Goal: Information Seeking & Learning: Learn about a topic

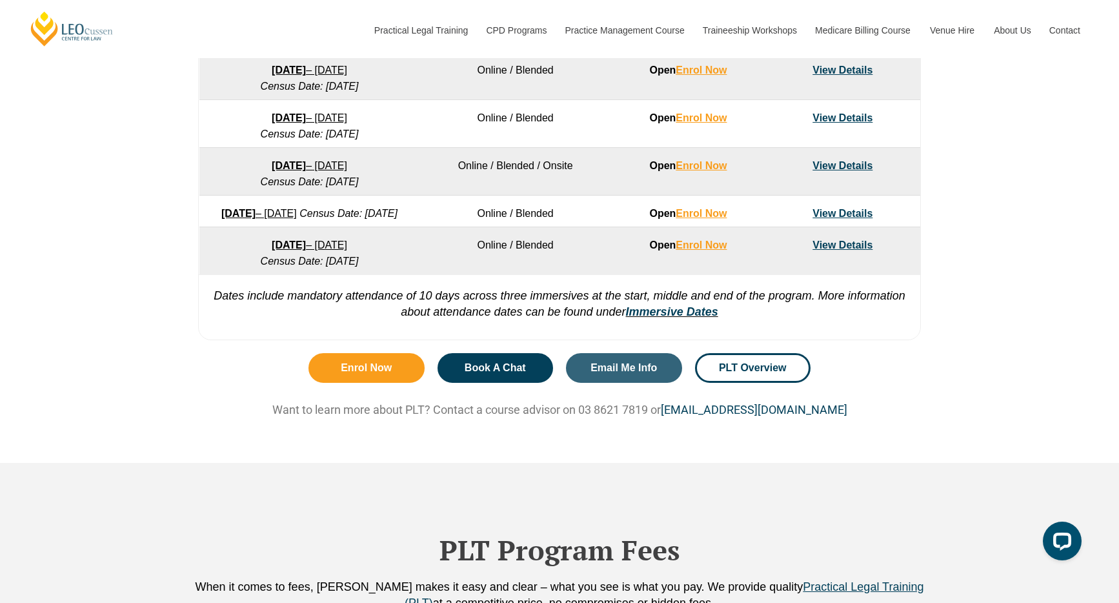
scroll to position [957, 0]
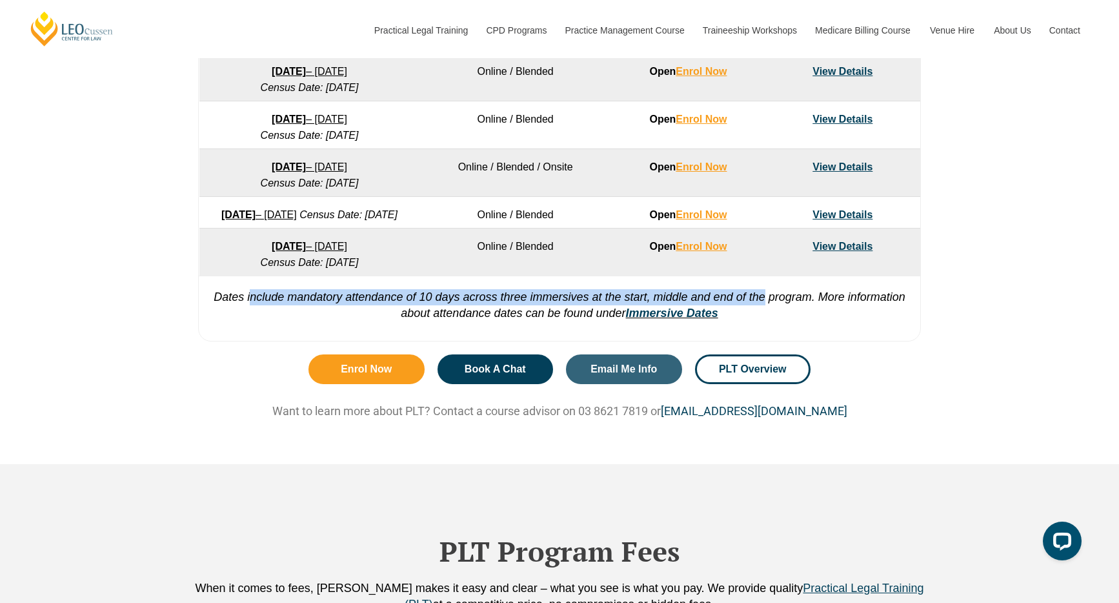
drag, startPoint x: 250, startPoint y: 318, endPoint x: 763, endPoint y: 309, distance: 513.2
click at [763, 309] on em "Dates include mandatory attendance of 10 days across three immersives at the st…" at bounding box center [560, 304] width 692 height 29
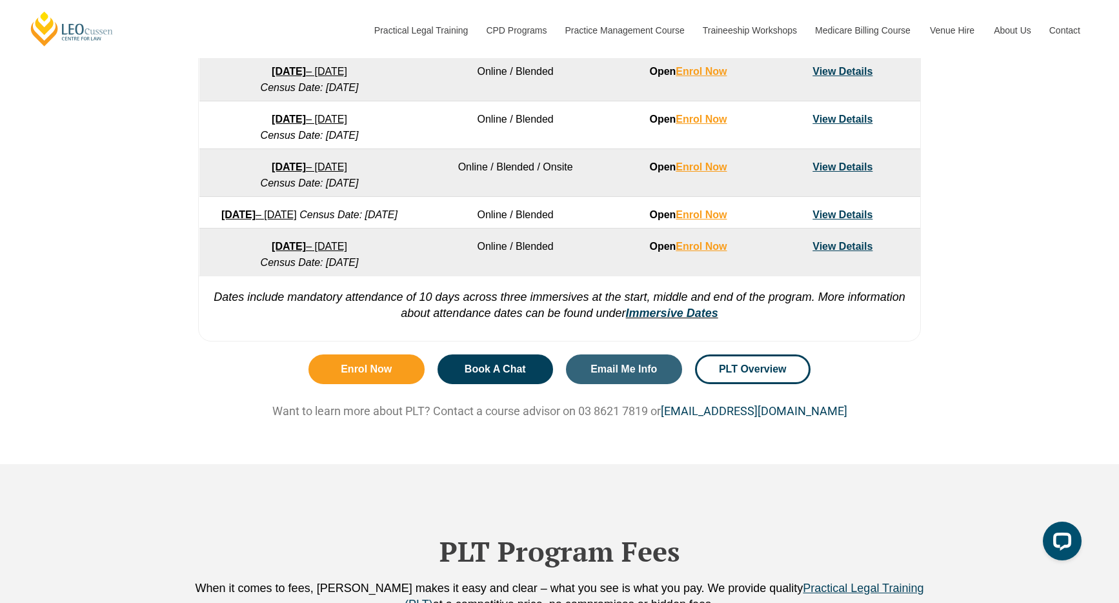
click at [802, 321] on p "Dates include mandatory attendance of 10 days across three immersives at the st…" at bounding box center [560, 299] width 722 height 46
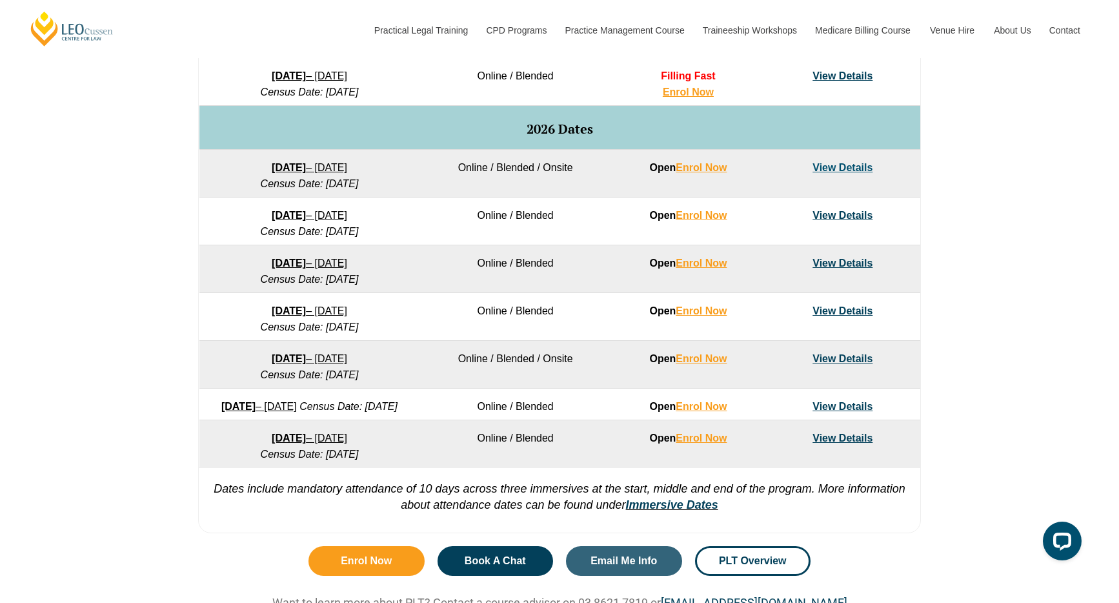
scroll to position [764, 0]
click at [846, 314] on link "View Details" at bounding box center [843, 311] width 60 height 11
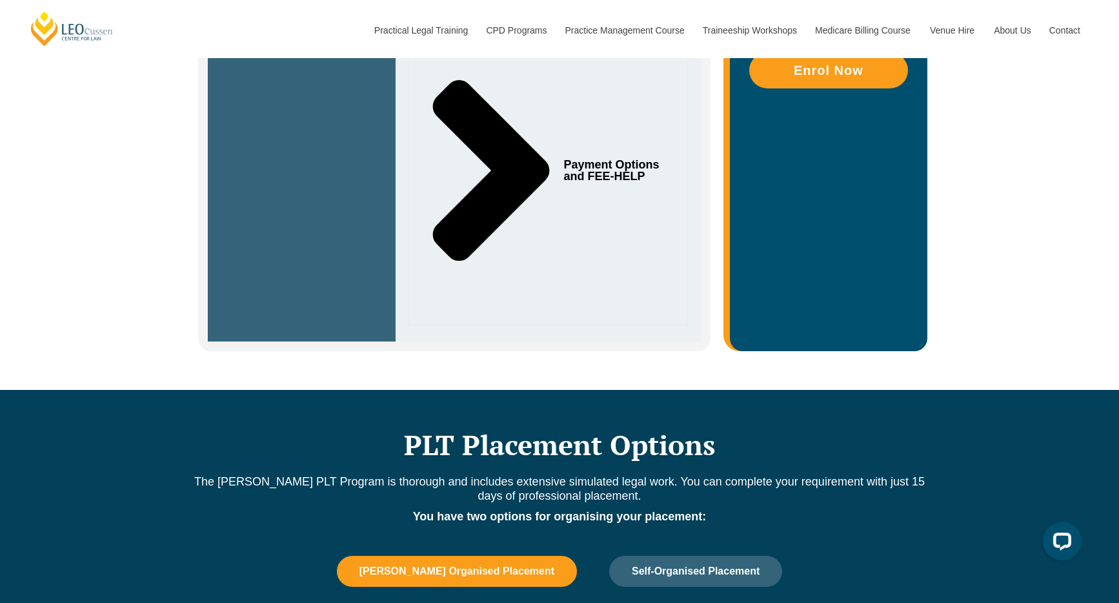
scroll to position [1259, 0]
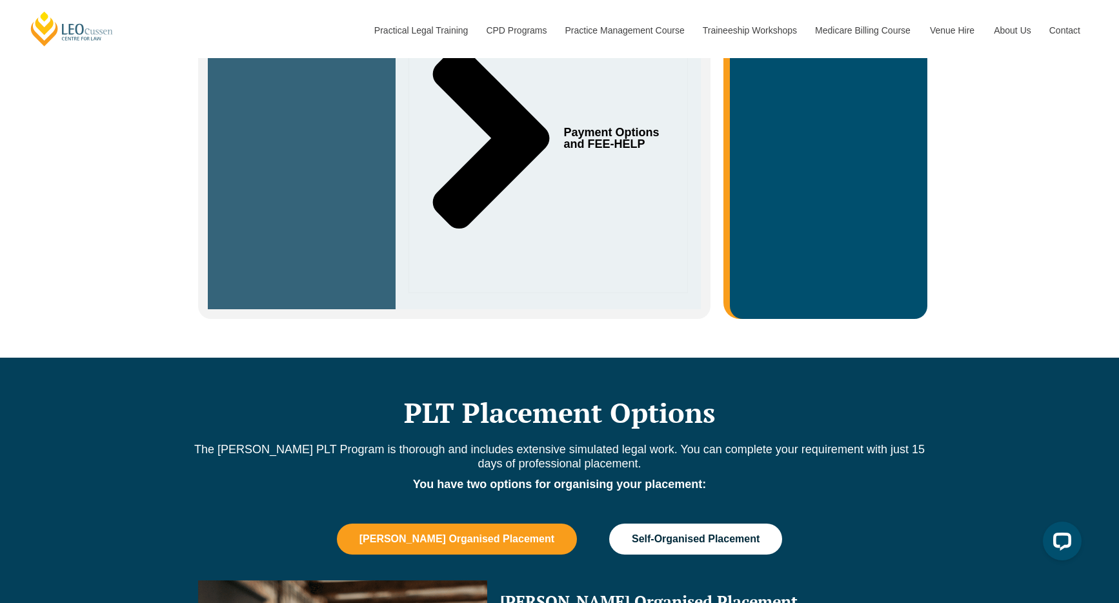
click at [696, 523] on button "Self-Organised Placement" at bounding box center [695, 538] width 173 height 31
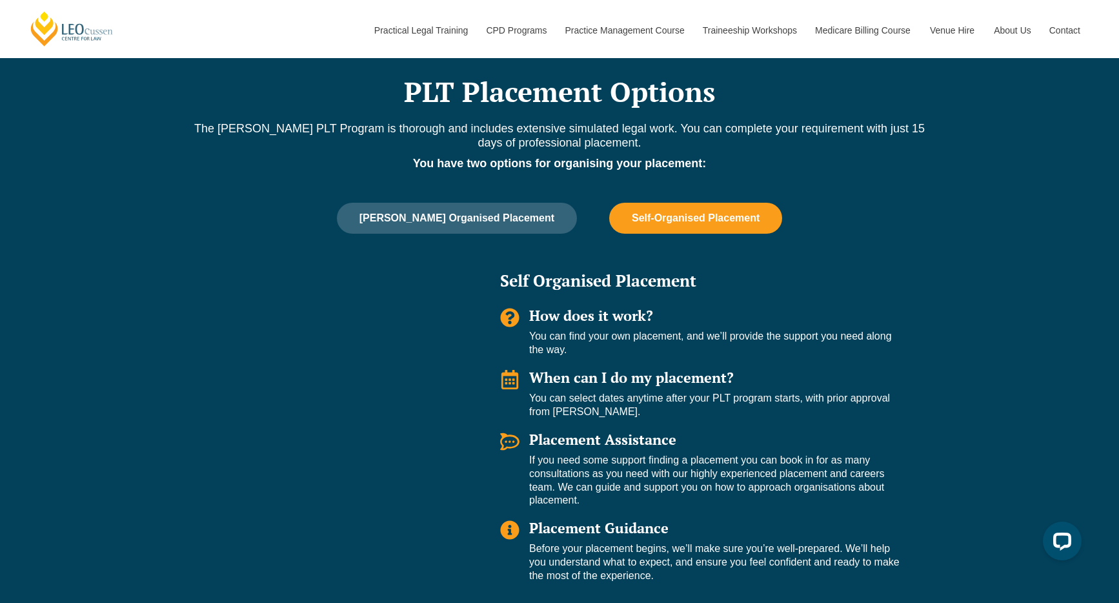
scroll to position [1096, 0]
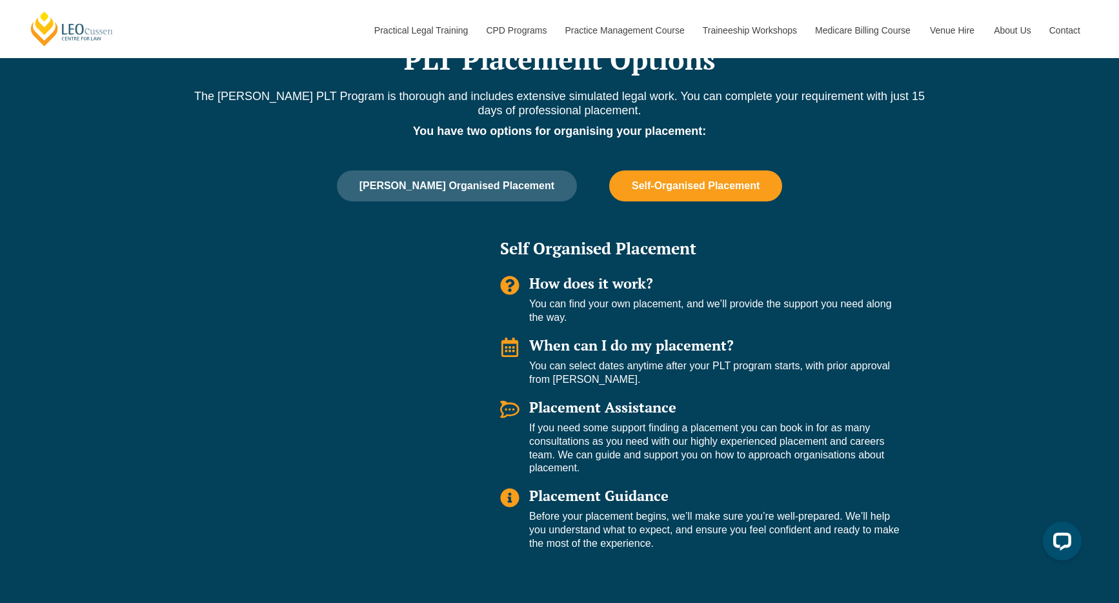
drag, startPoint x: 578, startPoint y: 287, endPoint x: 712, endPoint y: 271, distance: 134.5
click at [712, 276] on div "How does it work? You can find your own placement, and we’ll provide the suppor…" at bounding box center [718, 300] width 379 height 49
click at [712, 298] on p "You can find your own placement, and we’ll provide the support you need along t…" at bounding box center [718, 311] width 379 height 27
click at [708, 298] on p "You can find your own placement, and we’ll provide the support you need along t…" at bounding box center [718, 311] width 379 height 27
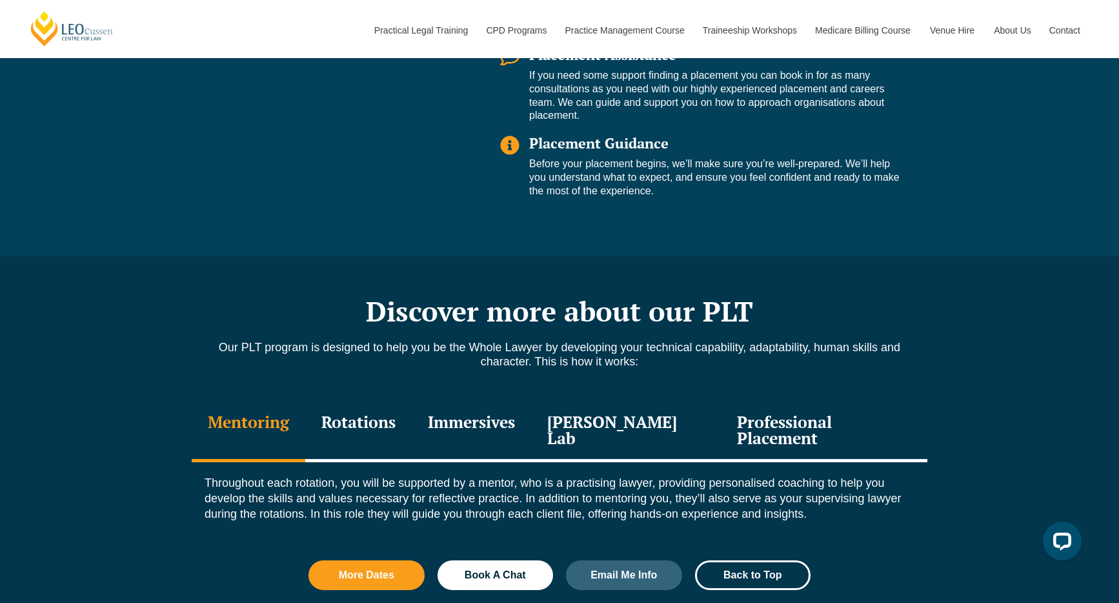
scroll to position [1563, 0]
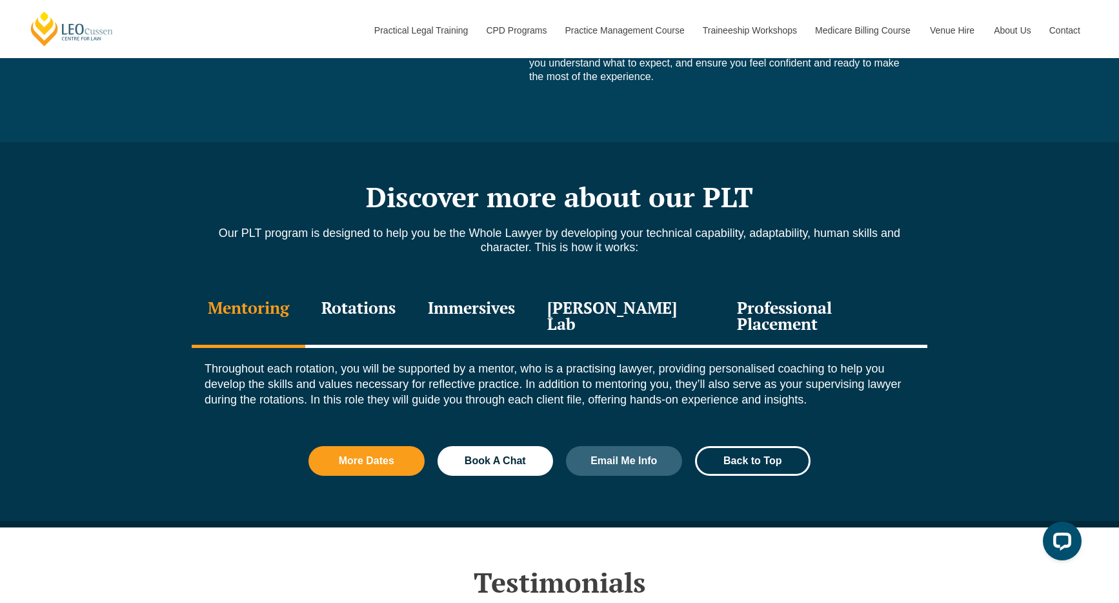
click at [400, 295] on div "Rotations" at bounding box center [358, 317] width 107 height 61
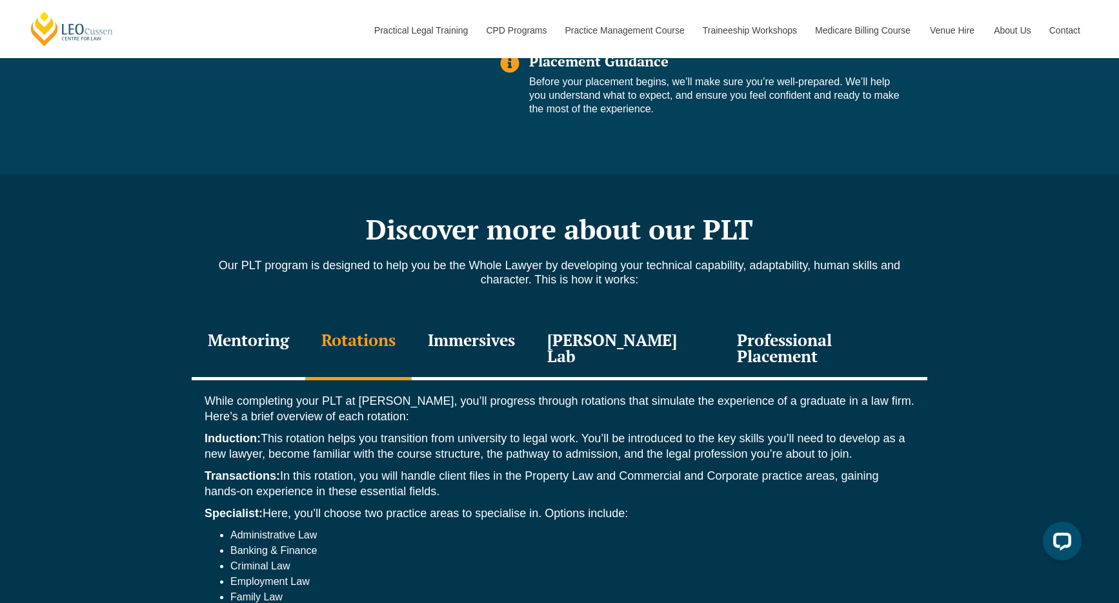
scroll to position [1554, 0]
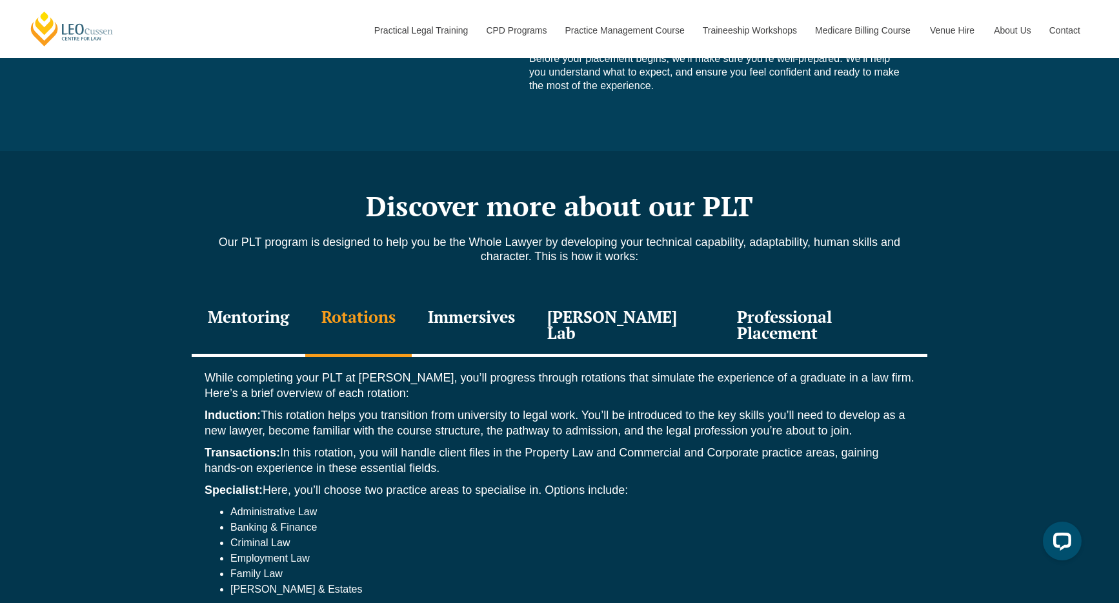
click at [305, 296] on div "Mentoring" at bounding box center [249, 326] width 114 height 61
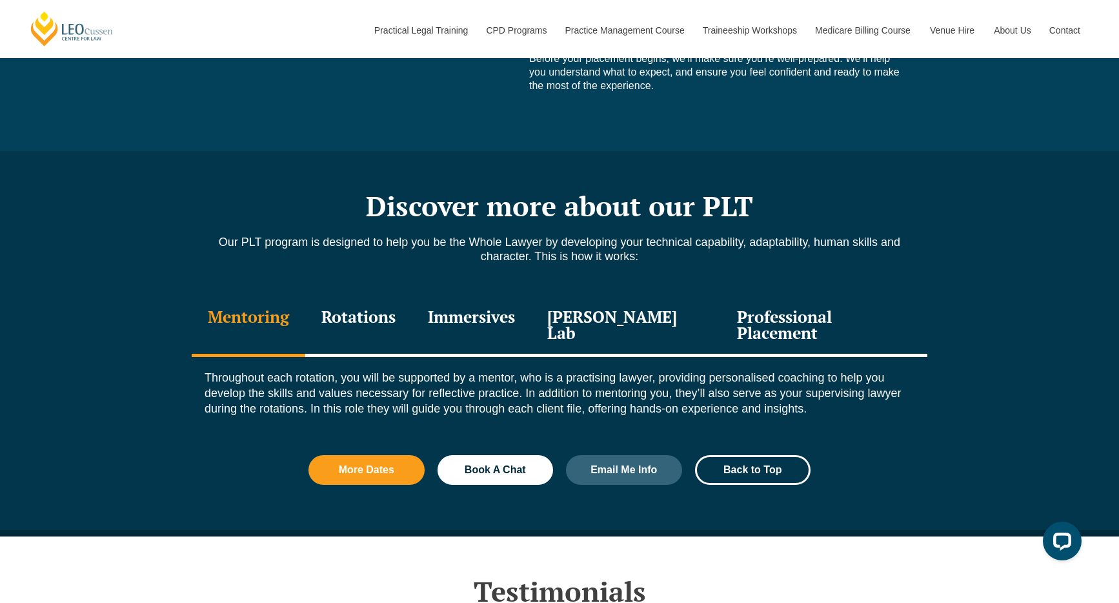
click at [381, 303] on div "Rotations" at bounding box center [358, 326] width 107 height 61
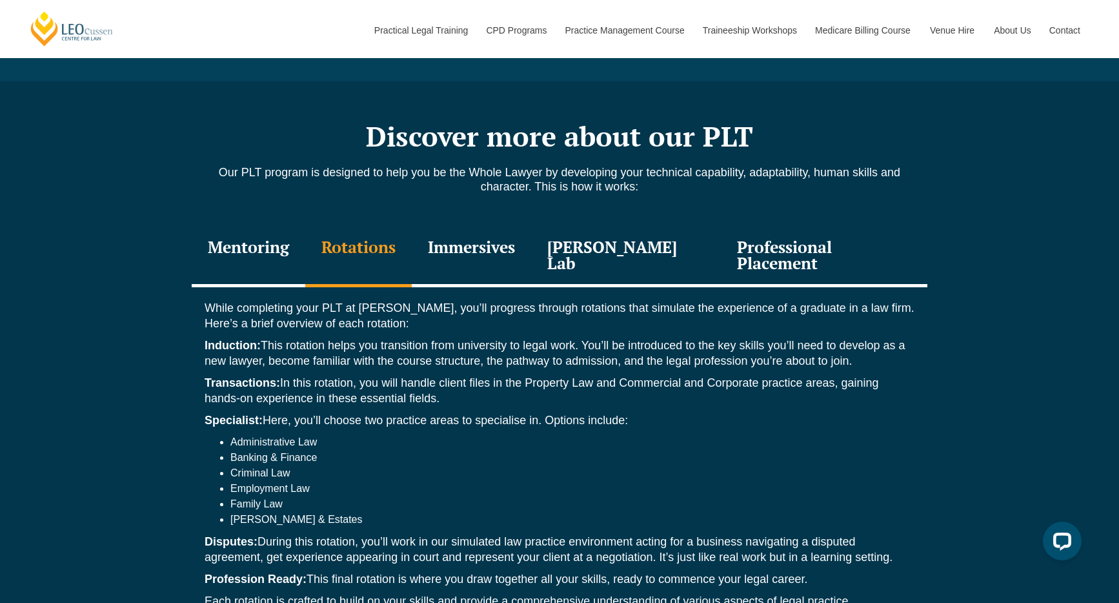
scroll to position [1624, 0]
click at [509, 230] on div "Immersives" at bounding box center [471, 255] width 119 height 61
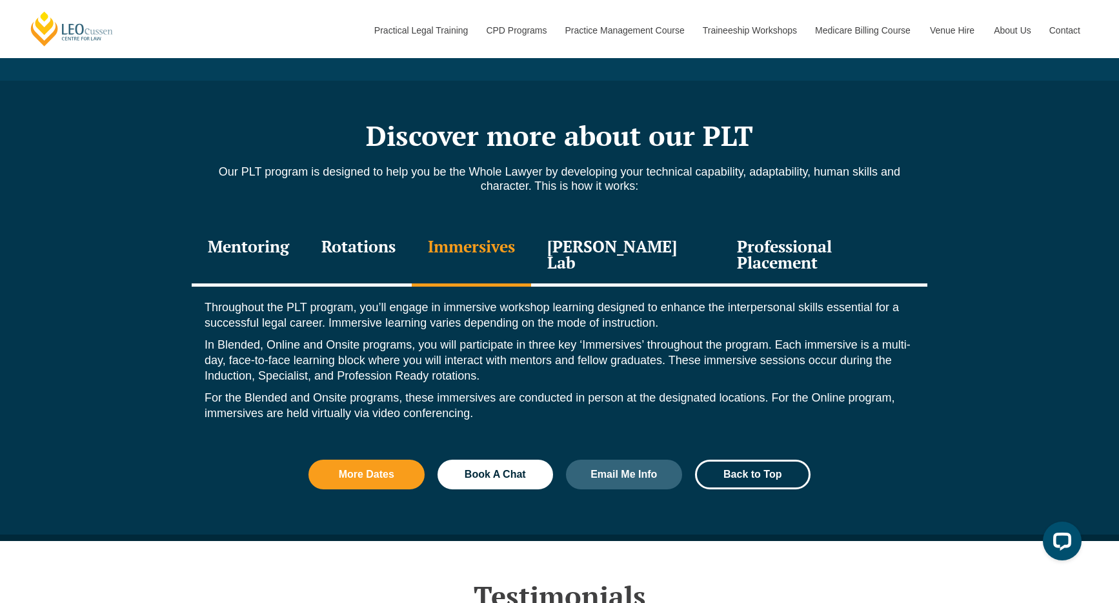
click at [613, 225] on div "[PERSON_NAME] Lab" at bounding box center [626, 255] width 190 height 61
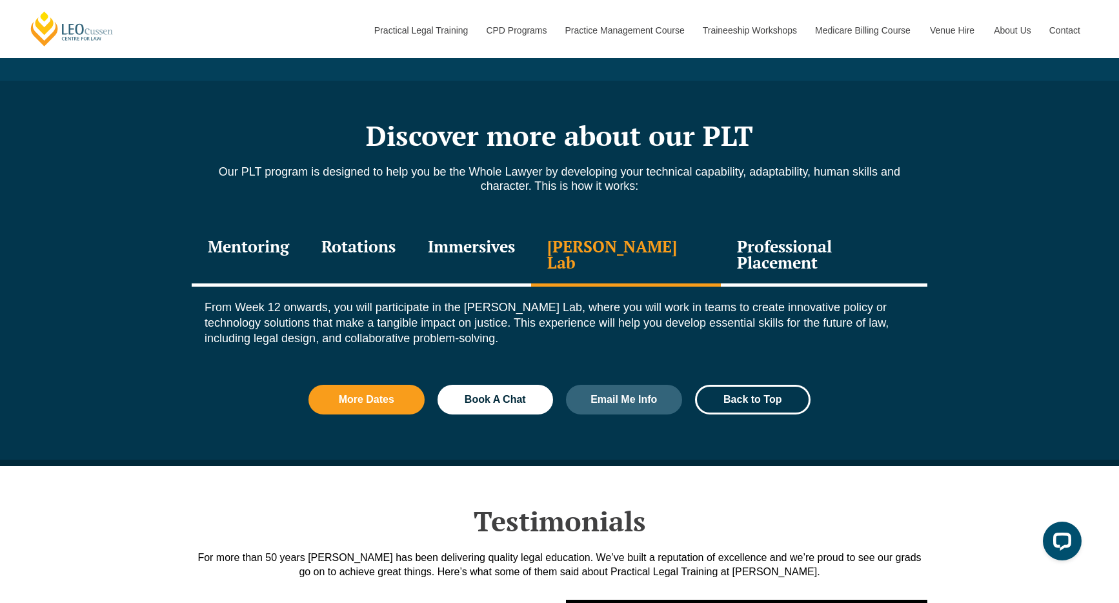
click at [772, 226] on div "Professional Placement" at bounding box center [824, 255] width 207 height 61
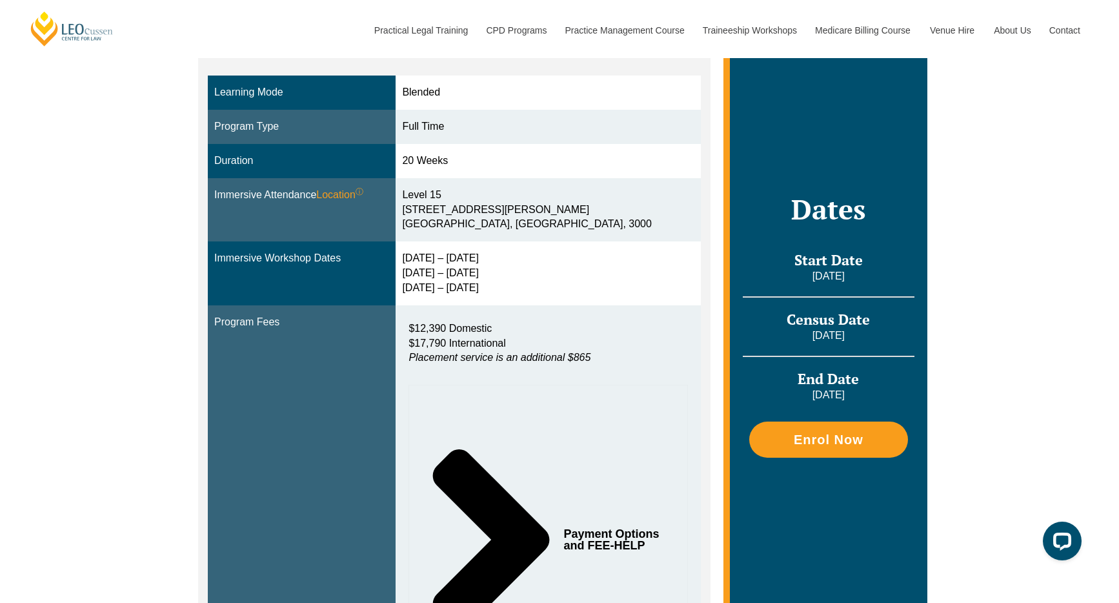
scroll to position [0, 0]
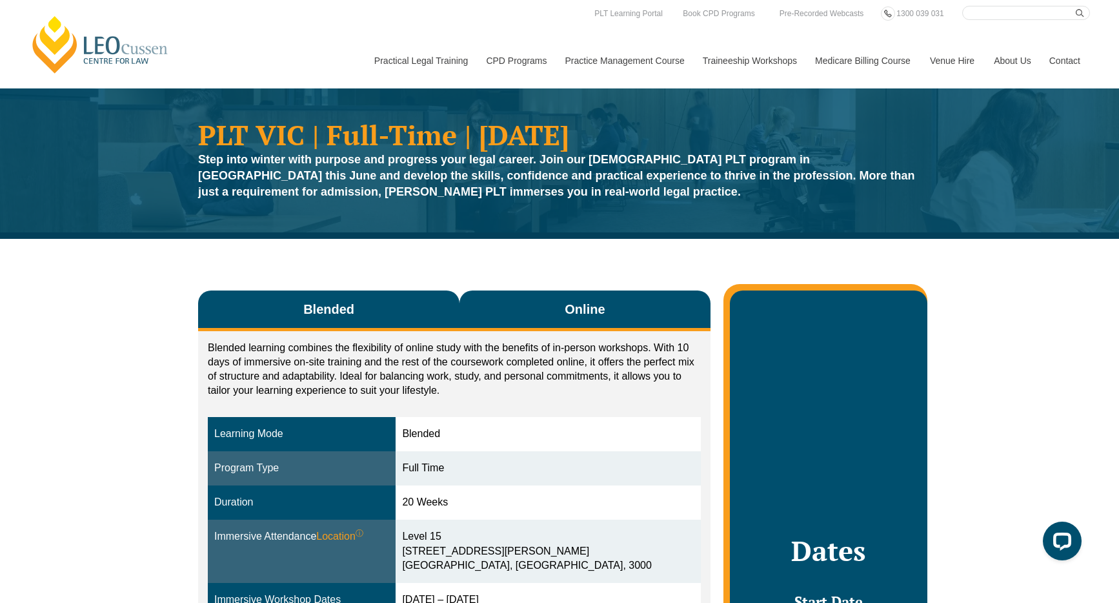
click at [586, 325] on button "Online" at bounding box center [585, 310] width 251 height 41
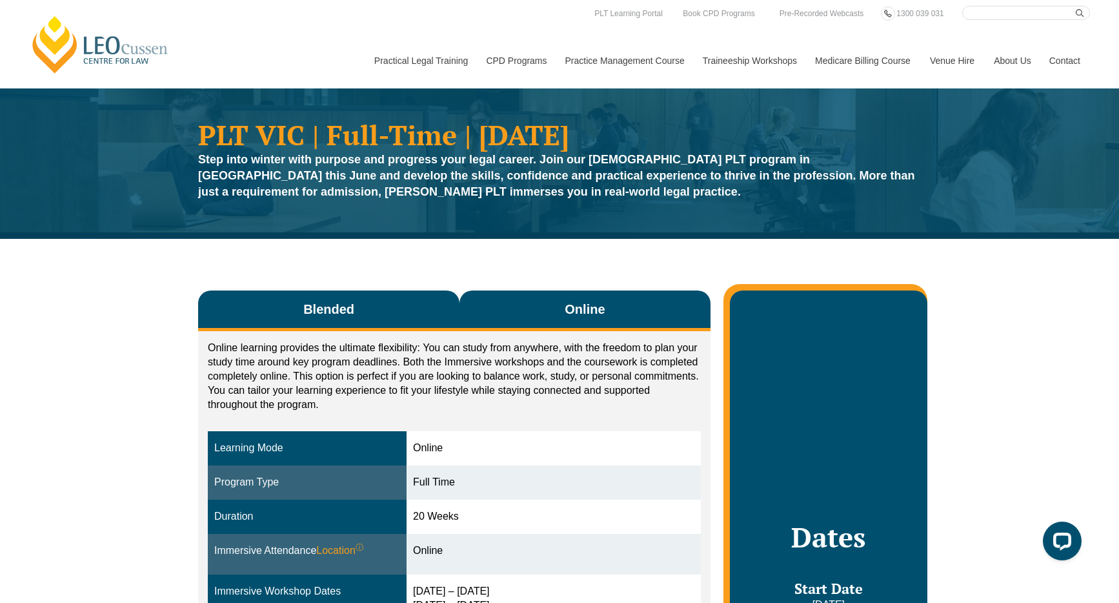
click at [391, 316] on button "Blended" at bounding box center [328, 310] width 261 height 41
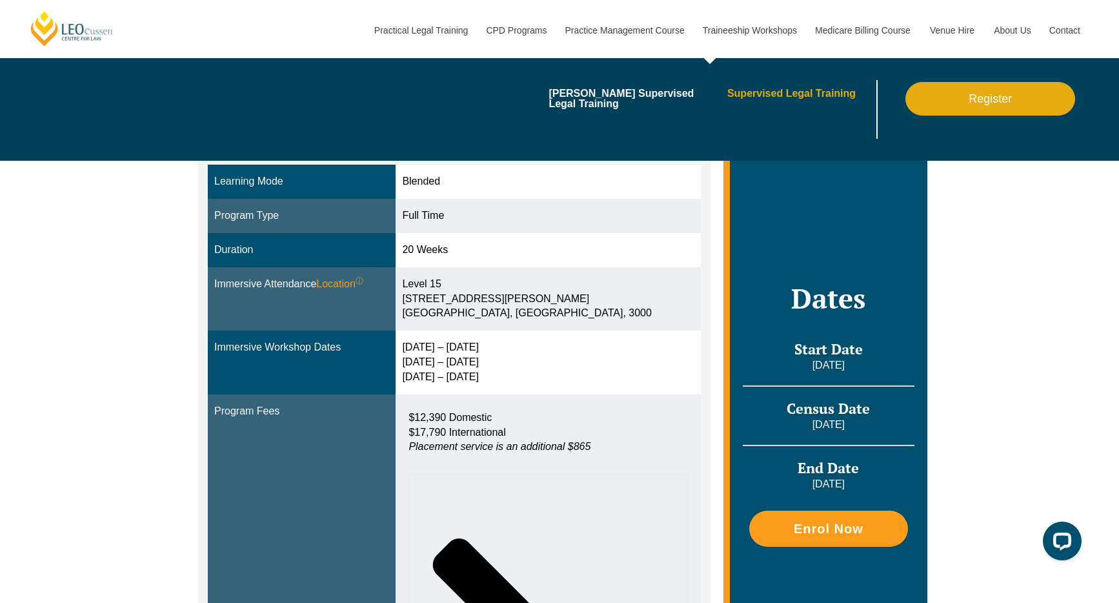
scroll to position [251, 0]
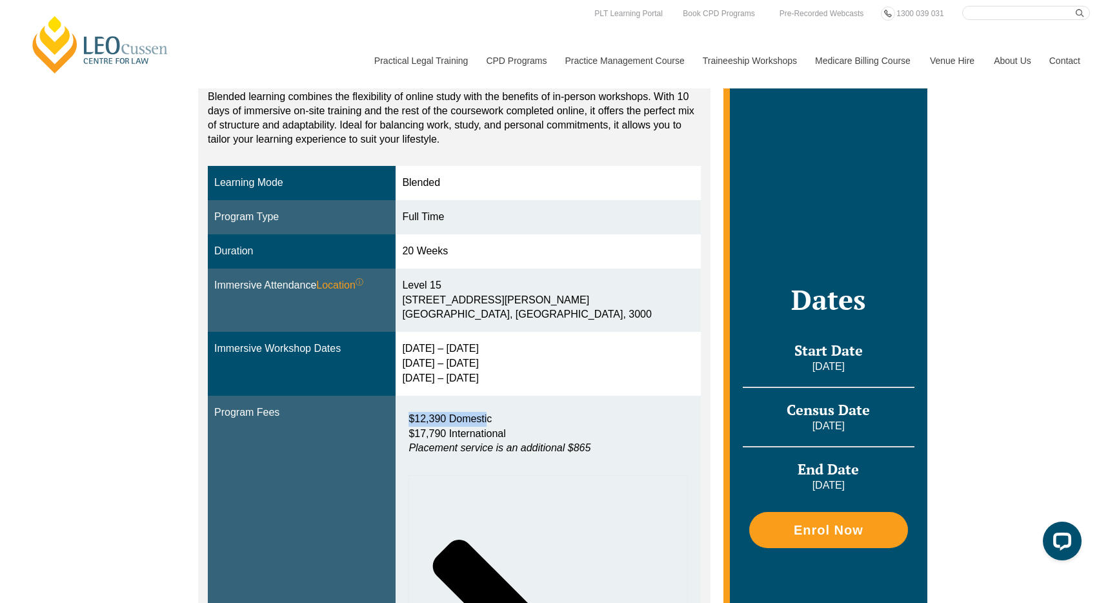
drag, startPoint x: 488, startPoint y: 406, endPoint x: 504, endPoint y: 414, distance: 18.2
click at [504, 414] on td "$12,390 Domestic $17,790 International Placement service is an additional $865 …" at bounding box center [548, 599] width 305 height 406
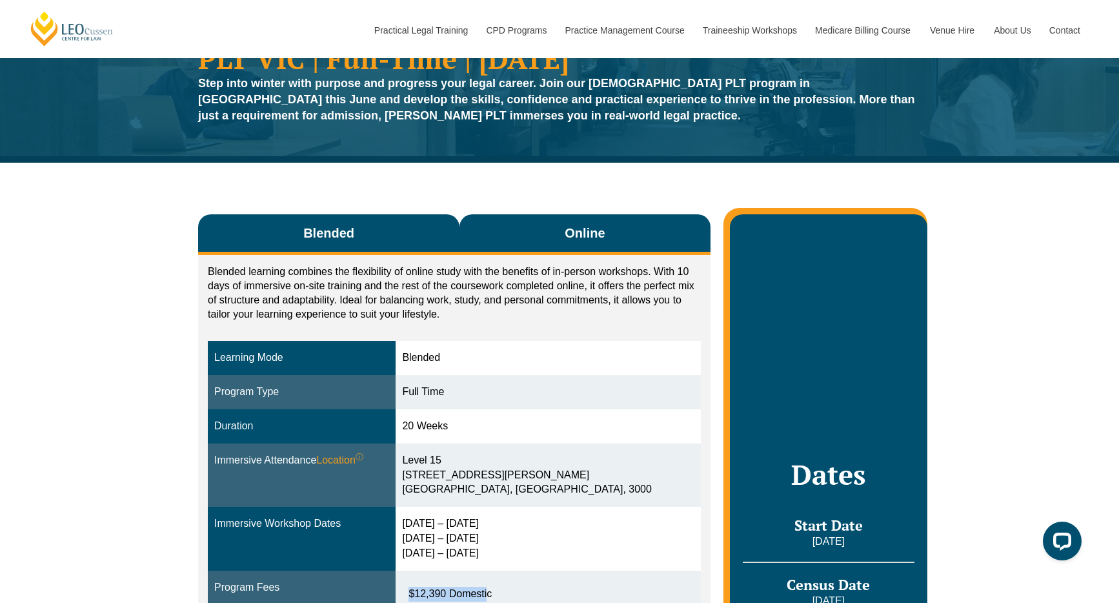
scroll to position [0, 0]
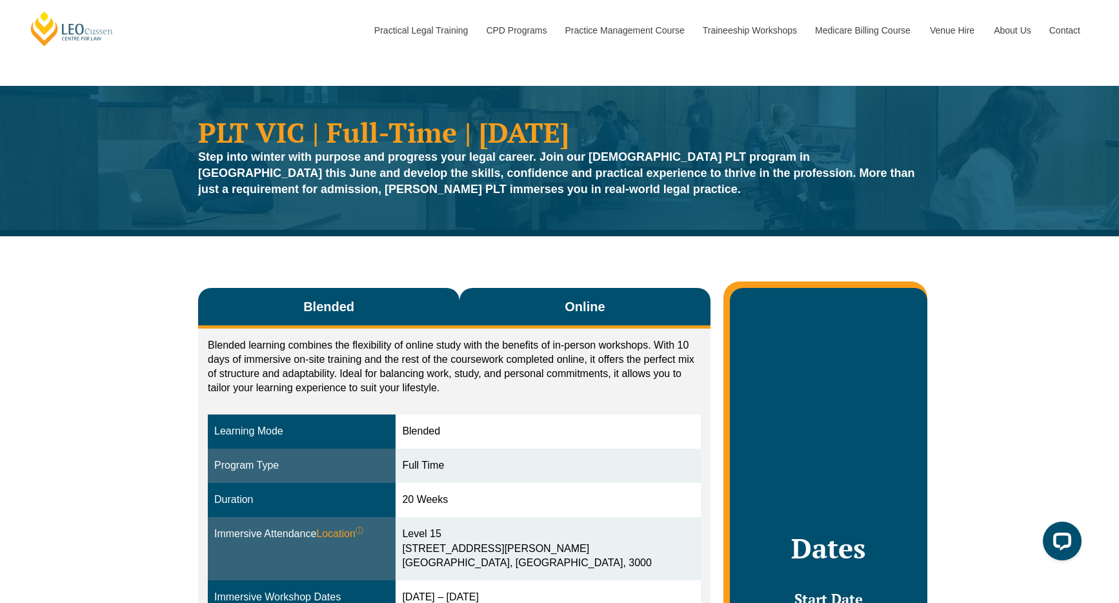
click at [573, 309] on span "Online" at bounding box center [585, 307] width 40 height 18
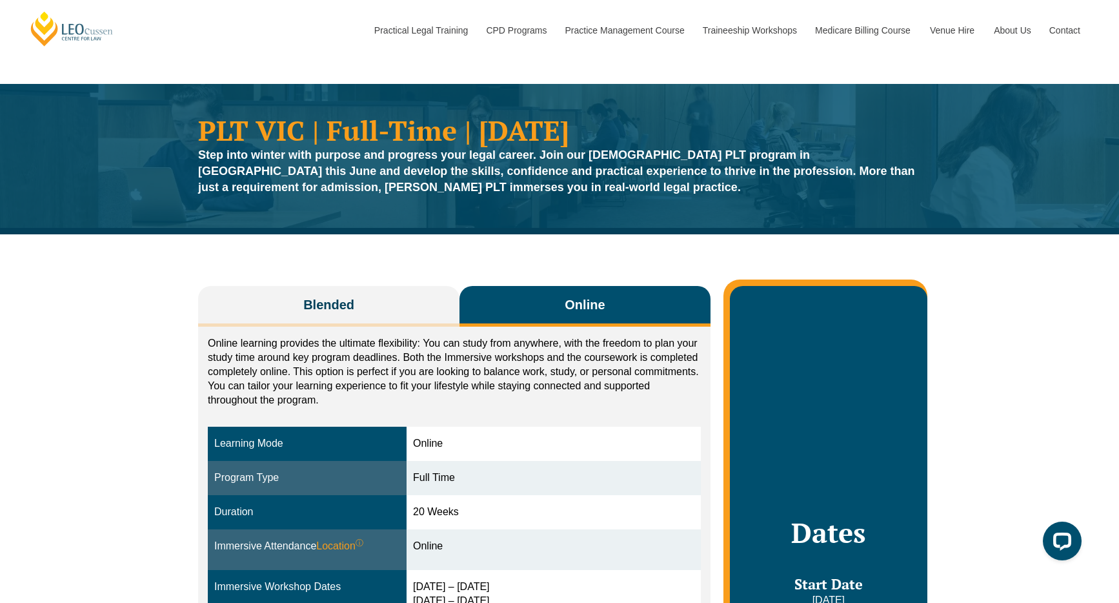
scroll to position [5, 0]
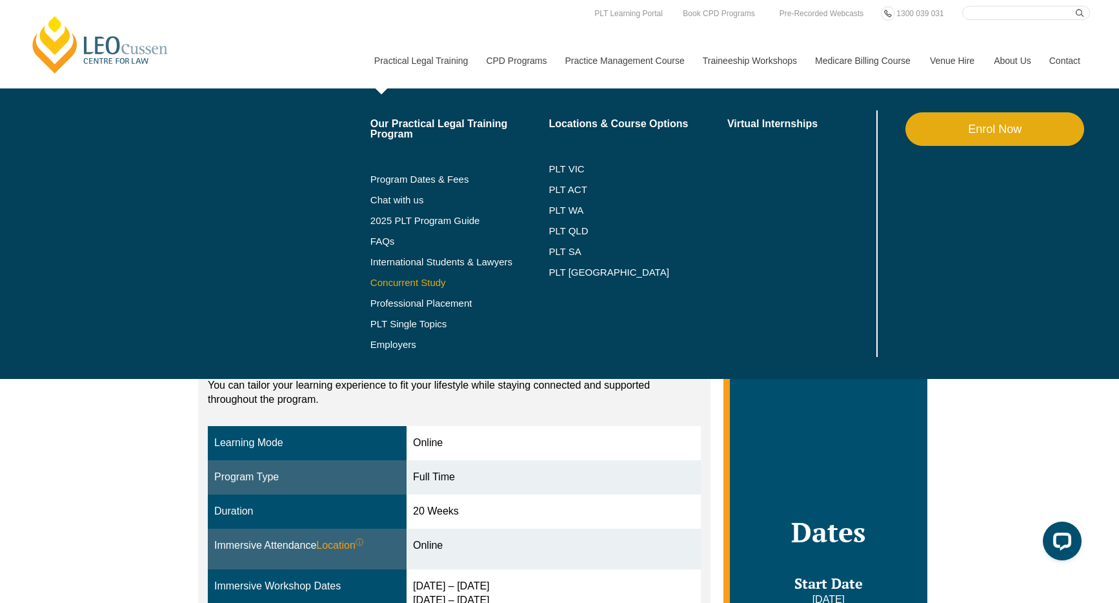
click at [406, 287] on link "Concurrent Study" at bounding box center [459, 283] width 179 height 10
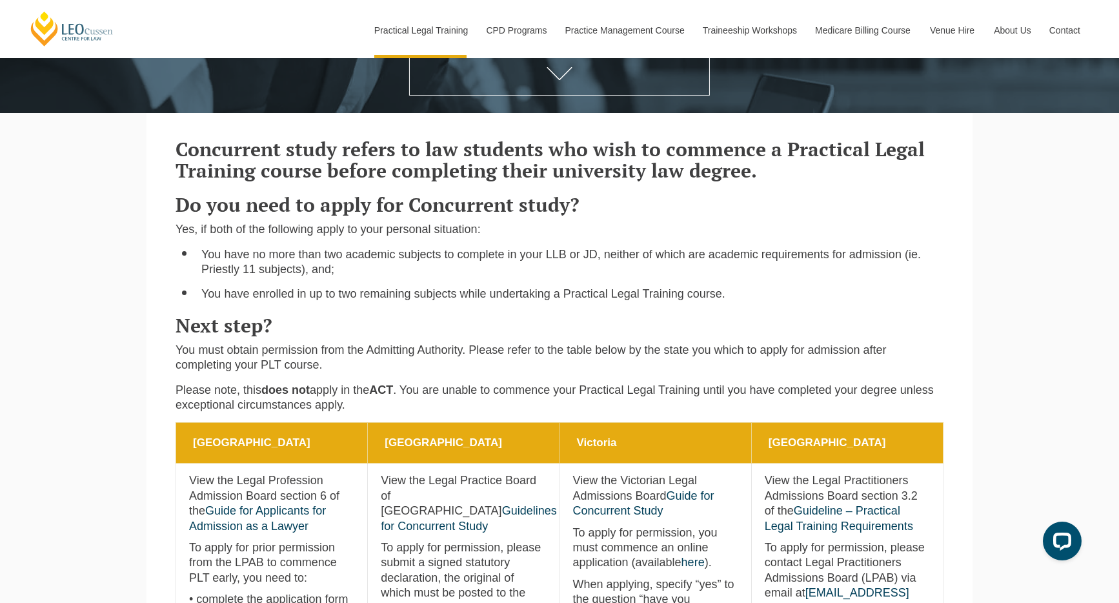
scroll to position [309, 0]
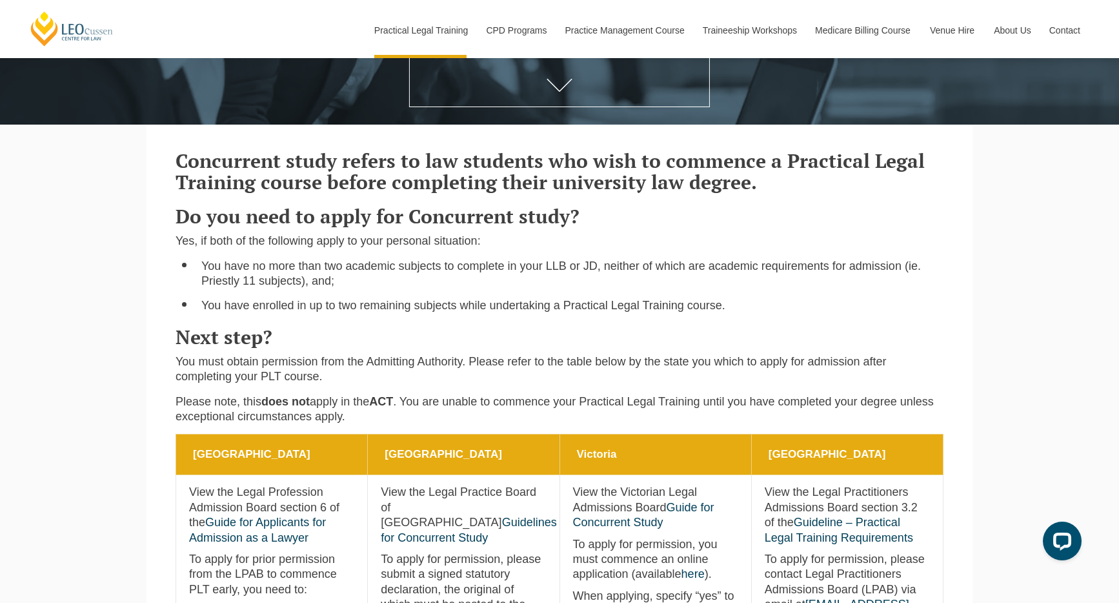
drag, startPoint x: 527, startPoint y: 278, endPoint x: 648, endPoint y: 281, distance: 121.4
click at [648, 281] on li "You have no more than two academic subjects to complete in your LLB or JD, neit…" at bounding box center [572, 274] width 742 height 30
click at [651, 281] on li "You have no more than two academic subjects to complete in your LLB or JD, neit…" at bounding box center [572, 274] width 742 height 30
drag, startPoint x: 682, startPoint y: 274, endPoint x: 804, endPoint y: 278, distance: 122.7
click at [804, 278] on li "You have no more than two academic subjects to complete in your LLB or JD, neit…" at bounding box center [572, 274] width 742 height 30
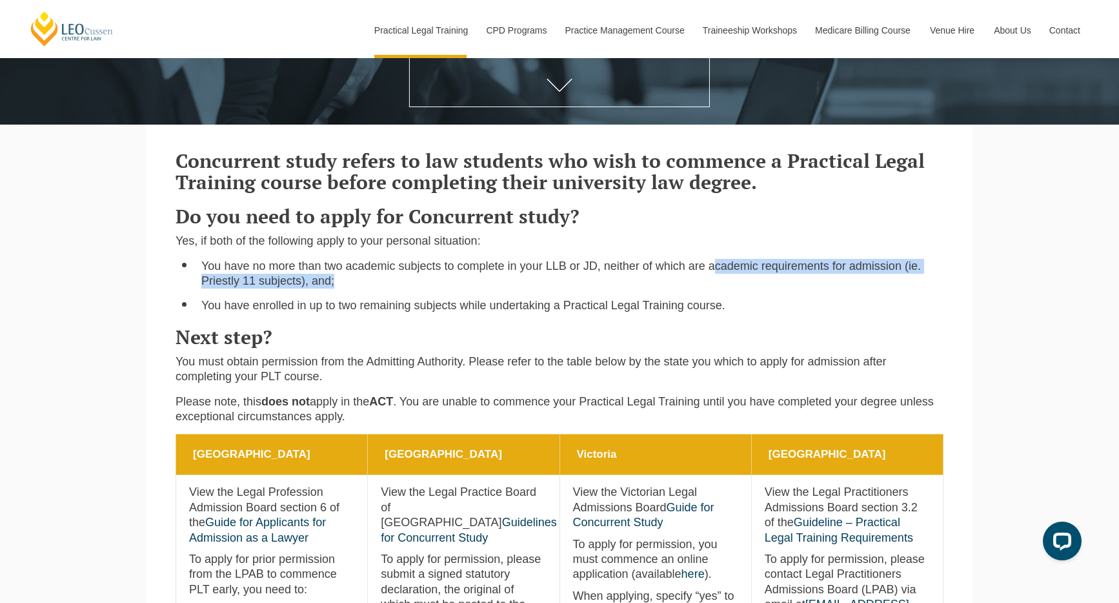
click at [804, 278] on li "You have no more than two academic subjects to complete in your LLB or JD, neit…" at bounding box center [572, 274] width 742 height 30
click at [757, 271] on li "You have no more than two academic subjects to complete in your LLB or JD, neit…" at bounding box center [572, 274] width 742 height 30
click at [775, 283] on li "You have no more than two academic subjects to complete in your LLB or JD, neit…" at bounding box center [572, 274] width 742 height 30
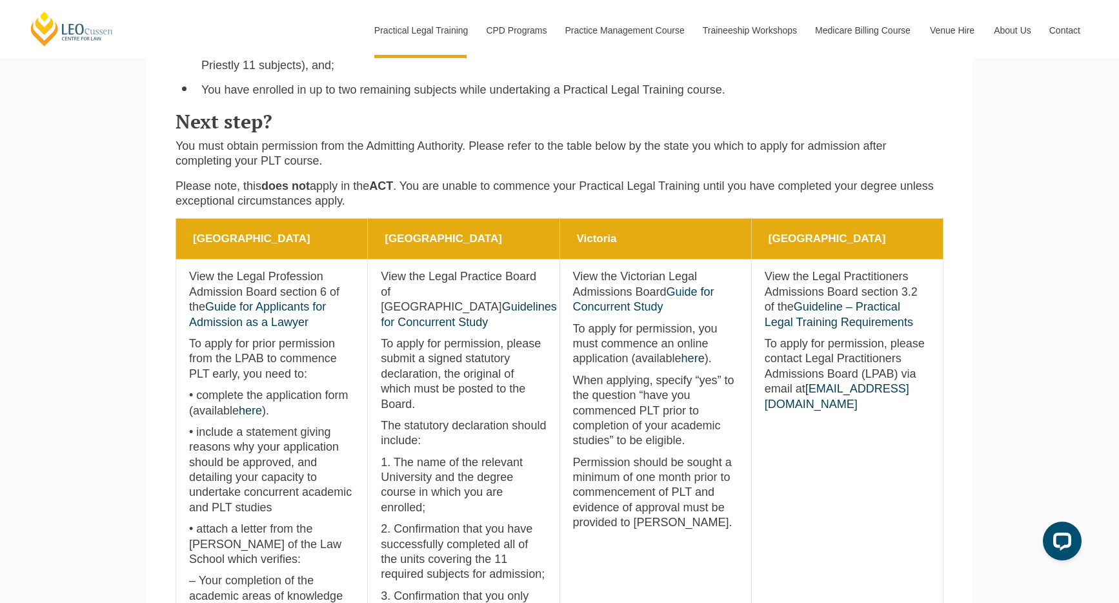
scroll to position [540, 0]
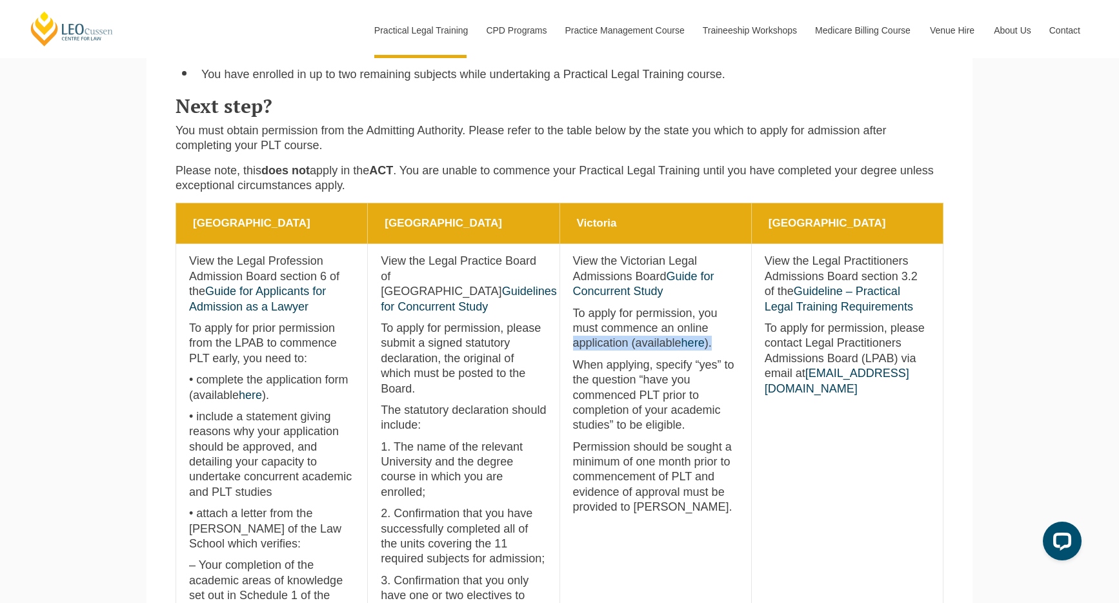
drag, startPoint x: 687, startPoint y: 343, endPoint x: 676, endPoint y: 336, distance: 13.1
click at [676, 336] on p "To apply for permission, you must commence an online application (available her…" at bounding box center [655, 328] width 165 height 45
click at [657, 329] on p "To apply for permission, you must commence an online application (available her…" at bounding box center [655, 328] width 165 height 45
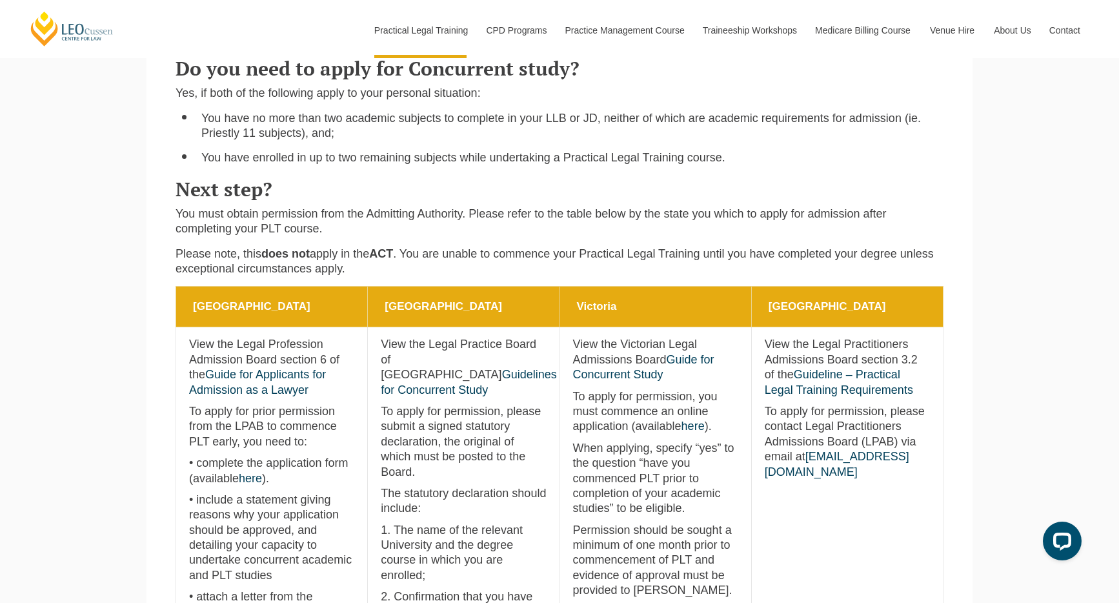
scroll to position [456, 0]
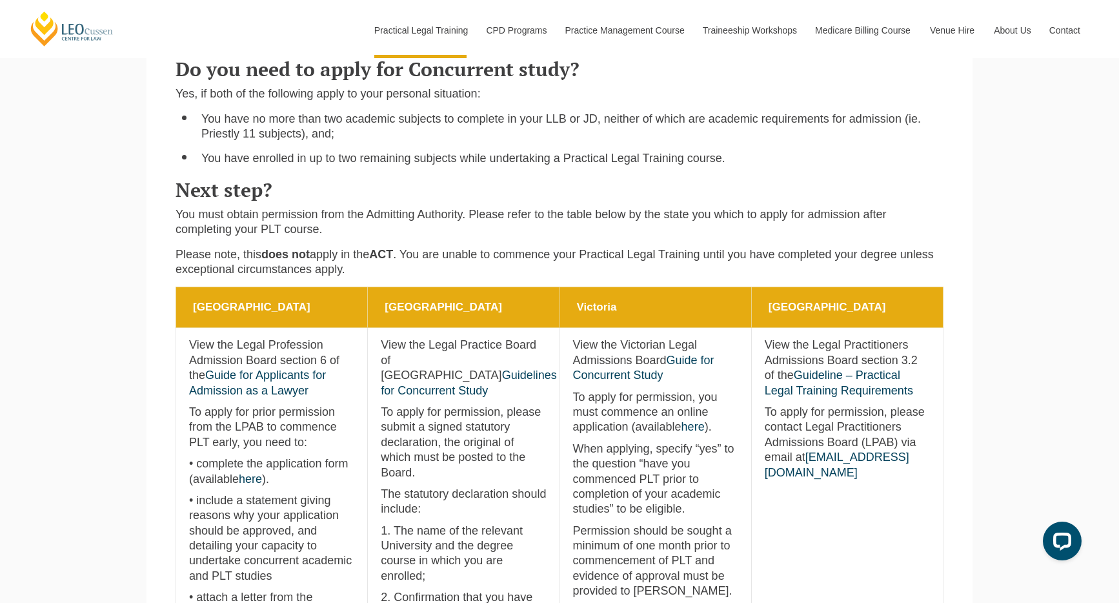
drag, startPoint x: 598, startPoint y: 132, endPoint x: 795, endPoint y: 125, distance: 197.0
click at [791, 133] on li "You have no more than two academic subjects to complete in your LLB or JD, neit…" at bounding box center [572, 127] width 742 height 30
drag, startPoint x: 795, startPoint y: 125, endPoint x: 933, endPoint y: 121, distance: 138.2
click at [933, 121] on li "You have no more than two academic subjects to complete in your LLB or JD, neit…" at bounding box center [572, 127] width 742 height 30
click at [922, 127] on li "You have no more than two academic subjects to complete in your LLB or JD, neit…" at bounding box center [572, 127] width 742 height 30
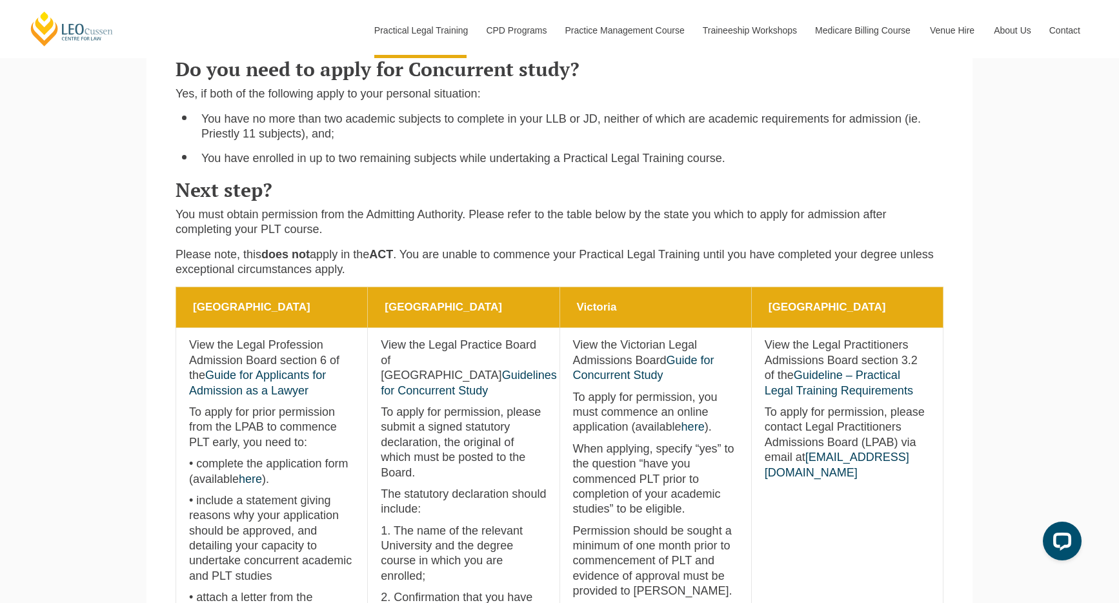
click at [816, 134] on li "You have no more than two academic subjects to complete in your LLB or JD, neit…" at bounding box center [572, 127] width 742 height 30
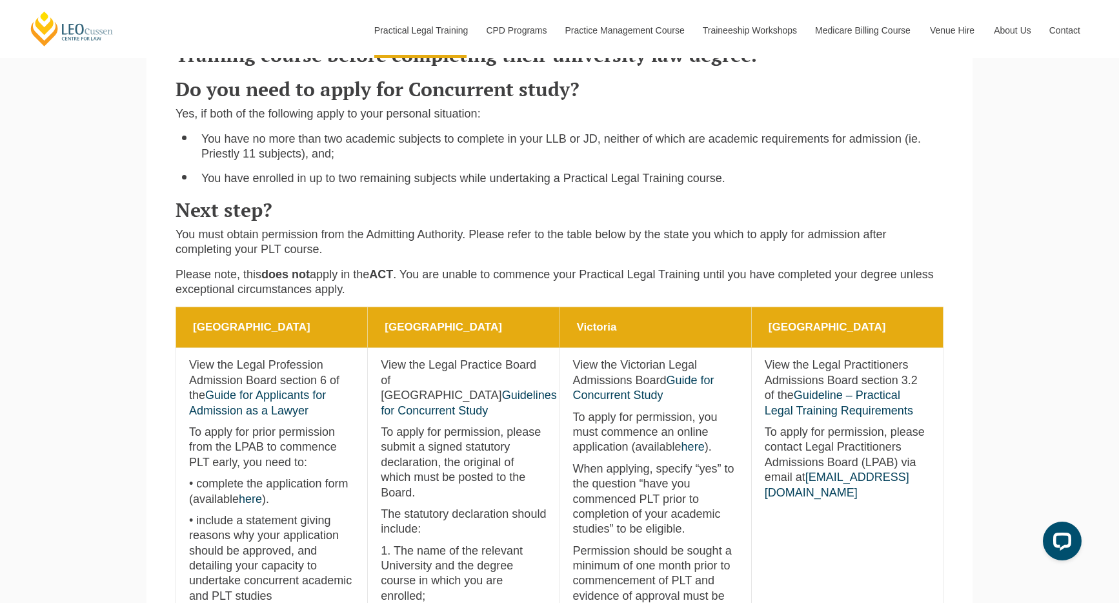
scroll to position [423, 0]
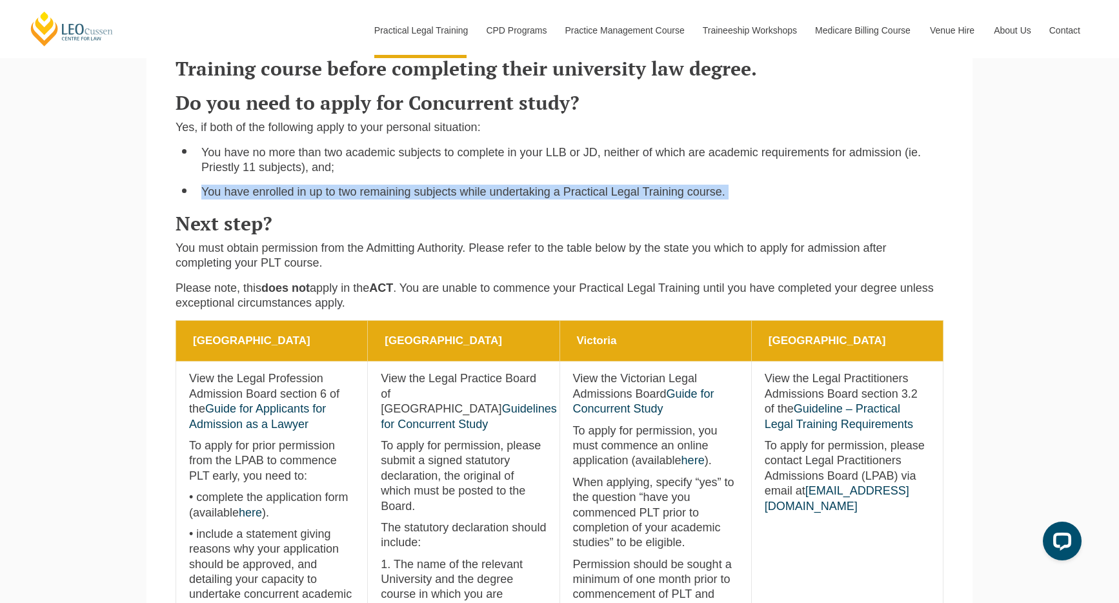
drag, startPoint x: 663, startPoint y: 193, endPoint x: 327, endPoint y: 179, distance: 335.9
click at [327, 179] on div "Concurrent study refers to law students who wish to commence a Practical Legal …" at bounding box center [559, 172] width 787 height 296
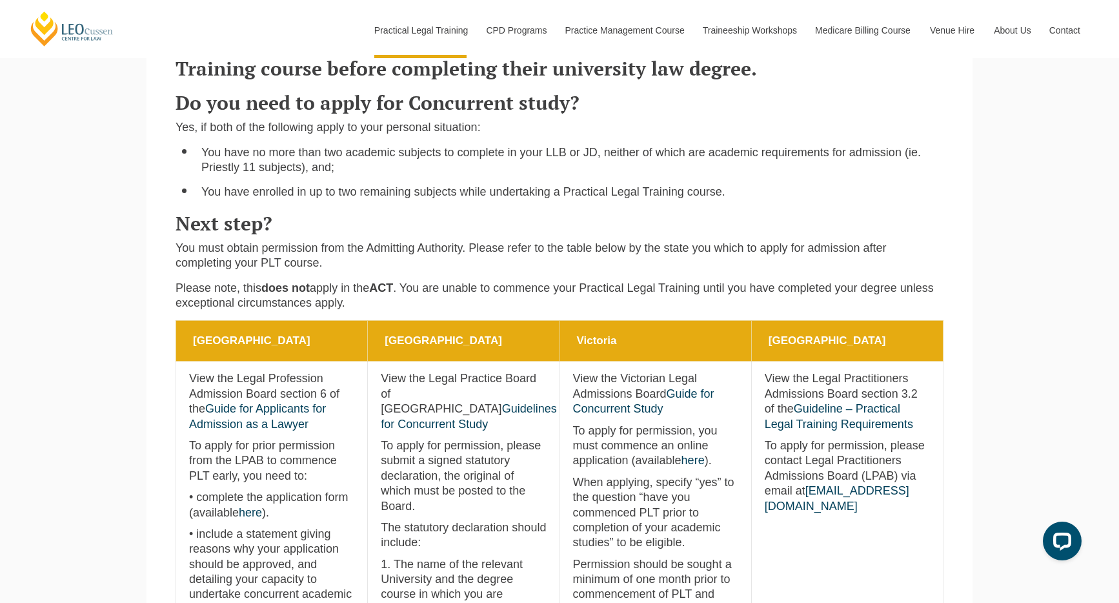
drag, startPoint x: 327, startPoint y: 180, endPoint x: 309, endPoint y: 183, distance: 18.3
click at [327, 180] on ul "You have no more than two academic subjects to complete in your LLB or JD, neit…" at bounding box center [560, 172] width 768 height 55
click at [309, 183] on ul "You have no more than two academic subjects to complete in your LLB or JD, neit…" at bounding box center [560, 172] width 768 height 55
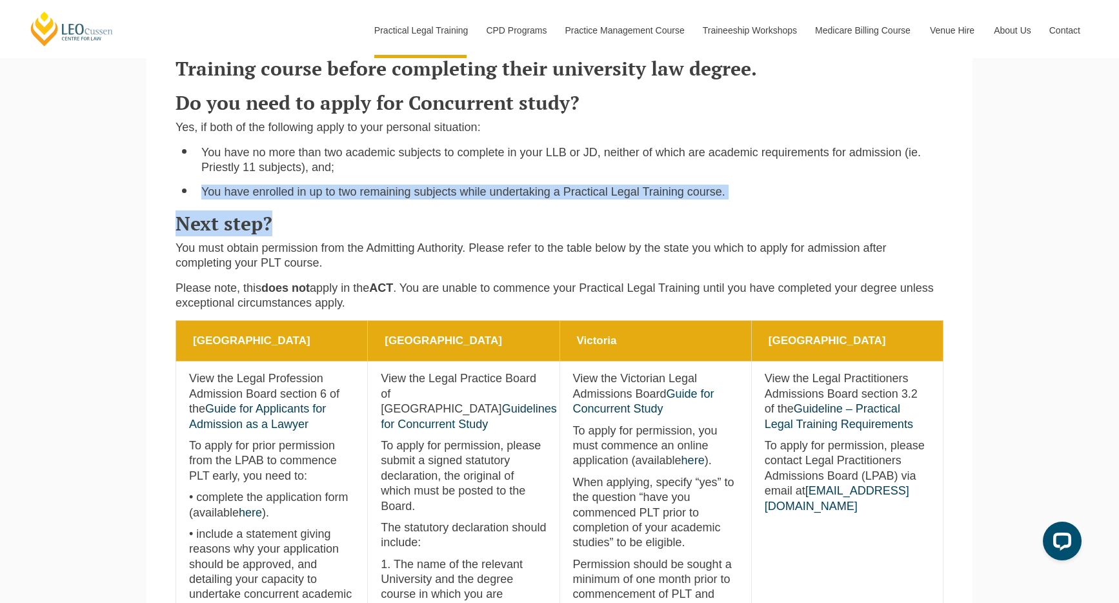
drag, startPoint x: 331, startPoint y: 183, endPoint x: 549, endPoint y: 213, distance: 219.5
click at [542, 216] on div "Concurrent study refers to law students who wish to commence a Practical Legal …" at bounding box center [559, 172] width 787 height 296
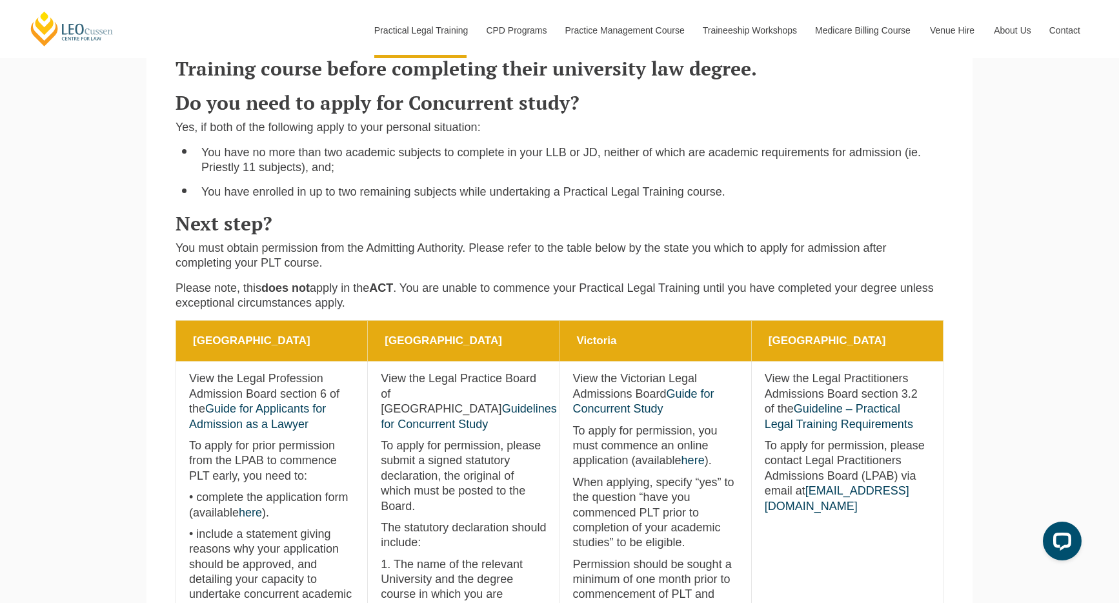
click at [549, 213] on div "Concurrent study refers to law students who wish to commence a Practical Legal …" at bounding box center [559, 172] width 787 height 296
click at [564, 208] on div "Concurrent study refers to law students who wish to commence a Practical Legal …" at bounding box center [559, 172] width 787 height 296
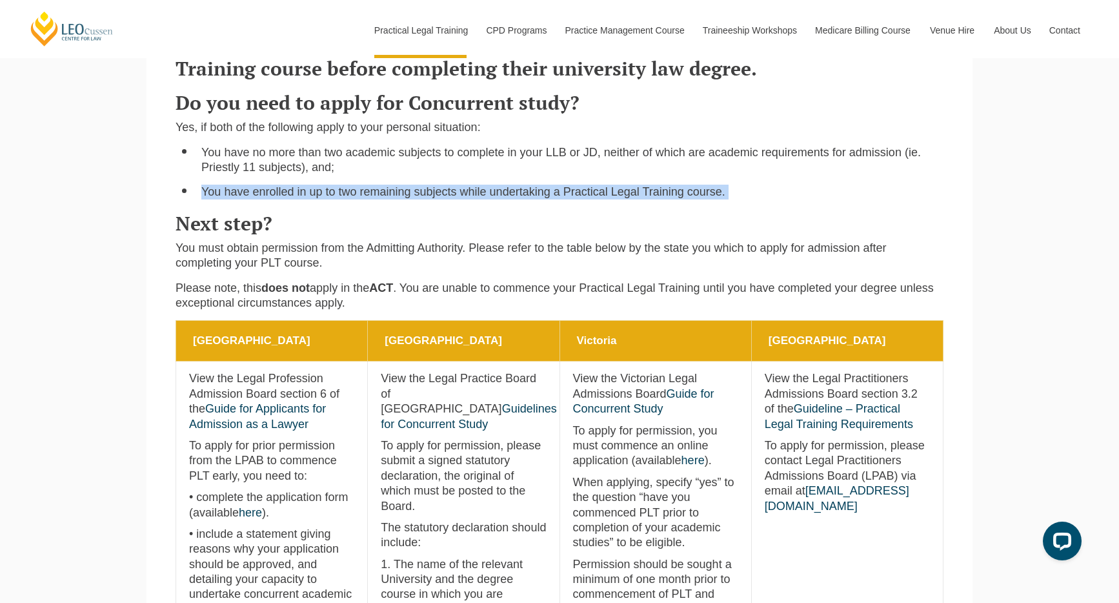
drag, startPoint x: 671, startPoint y: 208, endPoint x: 354, endPoint y: 174, distance: 318.7
click at [354, 176] on div "Concurrent study refers to law students who wish to commence a Practical Legal …" at bounding box center [559, 172] width 787 height 296
click at [354, 174] on li "You have no more than two academic subjects to complete in your LLB or JD, neit…" at bounding box center [572, 160] width 742 height 30
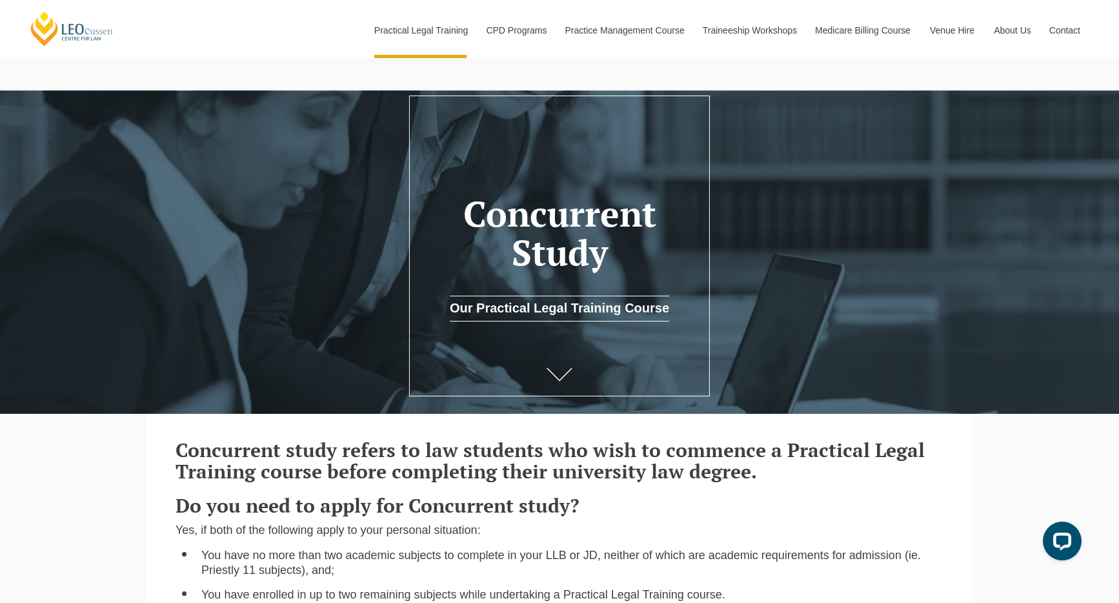
scroll to position [38, 0]
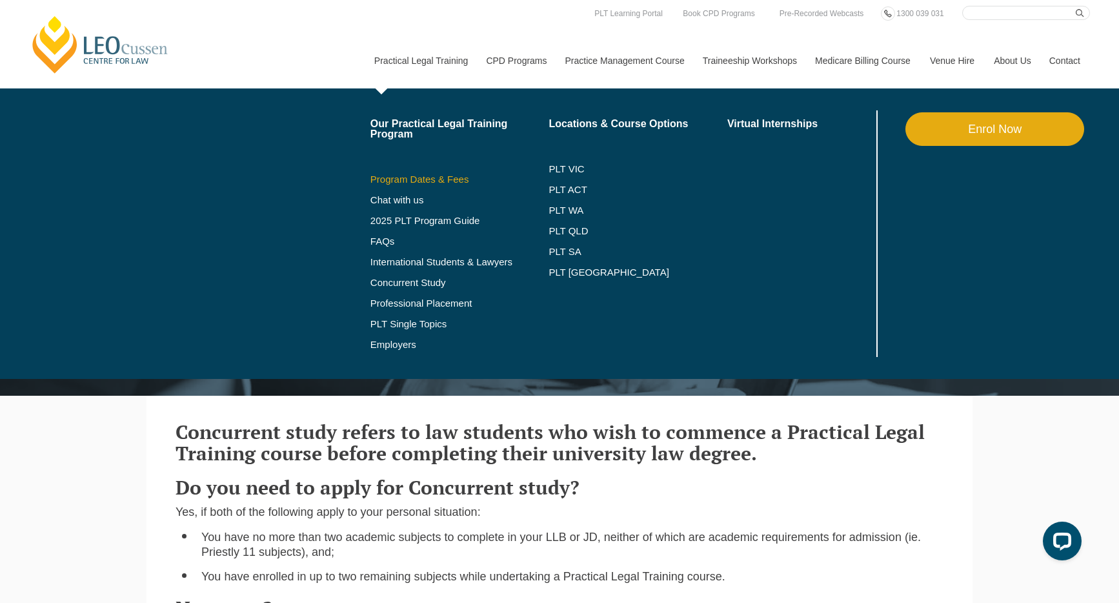
click at [400, 180] on link "Program Dates & Fees" at bounding box center [459, 179] width 179 height 10
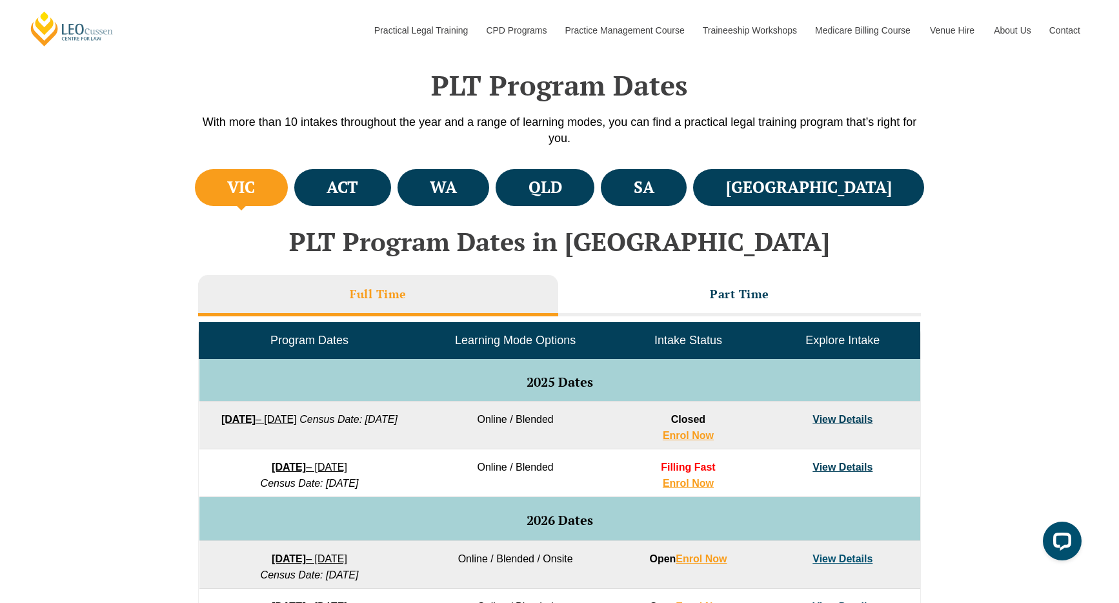
click at [494, 290] on li "Full Time" at bounding box center [378, 295] width 360 height 41
click at [469, 314] on li "Full Time" at bounding box center [378, 295] width 360 height 41
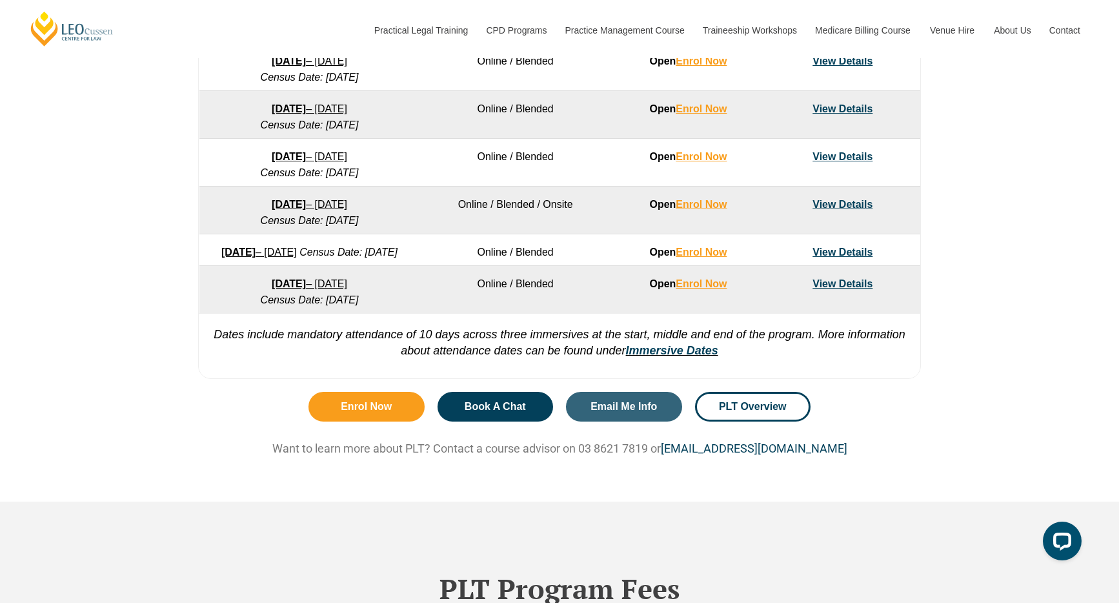
scroll to position [776, 0]
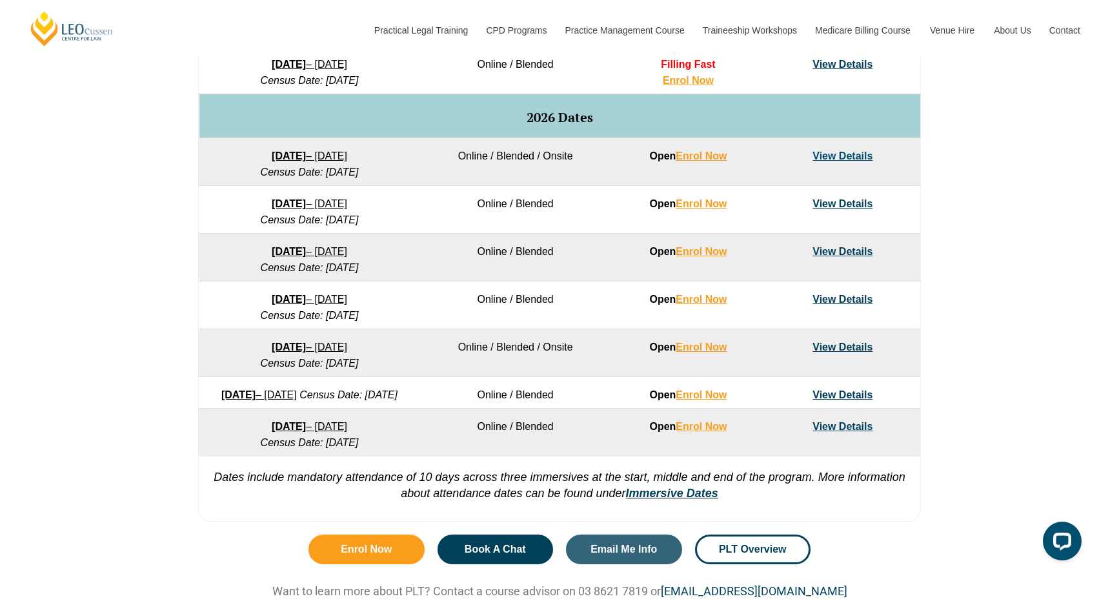
click at [832, 305] on link "View Details" at bounding box center [843, 299] width 60 height 11
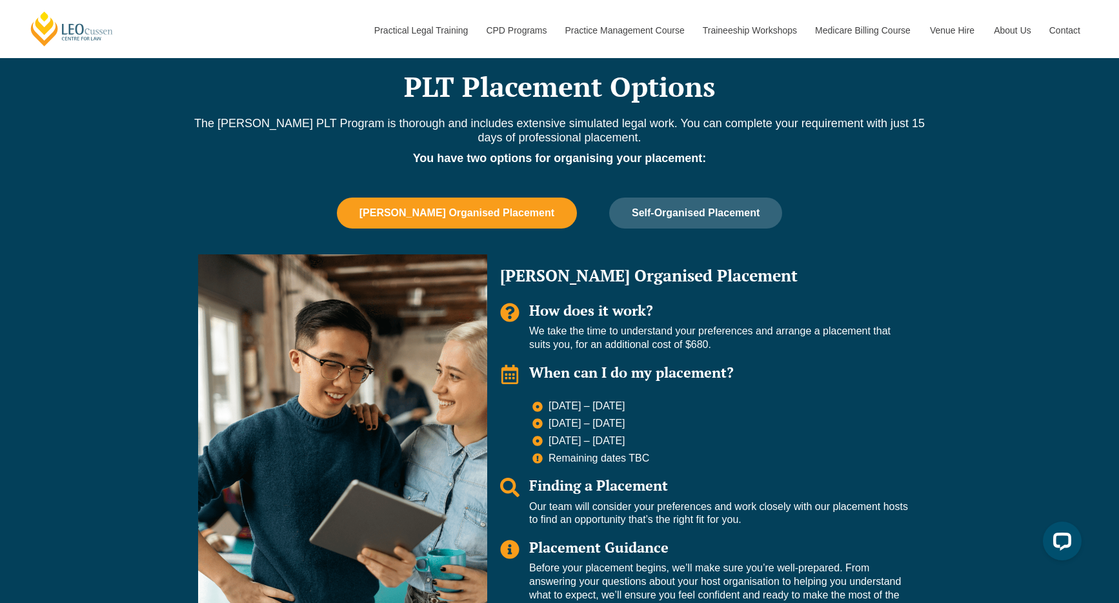
scroll to position [1085, 0]
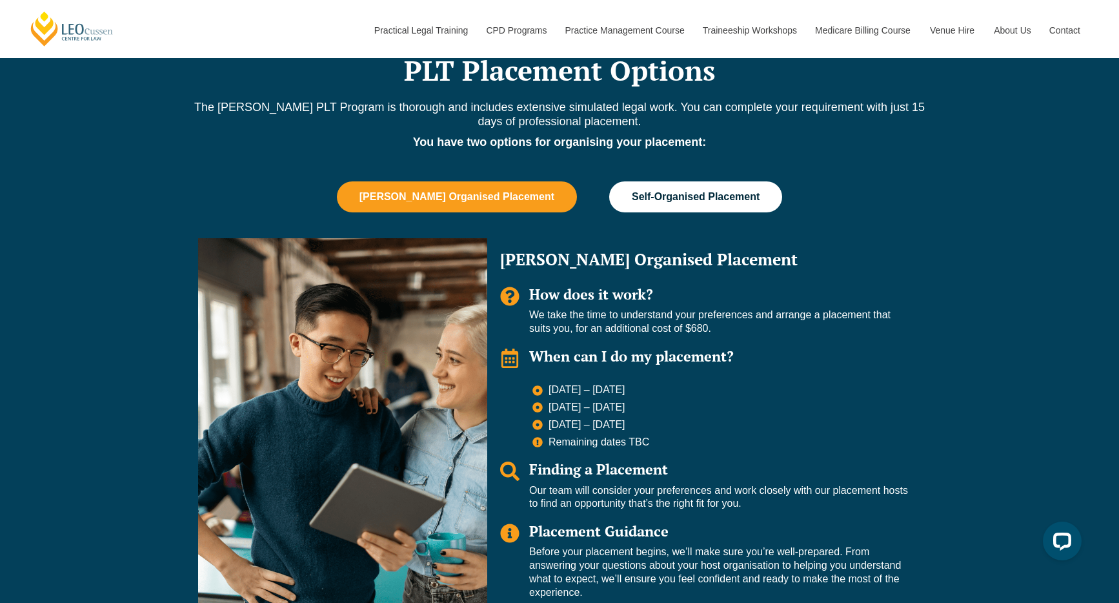
click at [684, 181] on button "Self-Organised Placement" at bounding box center [695, 196] width 173 height 31
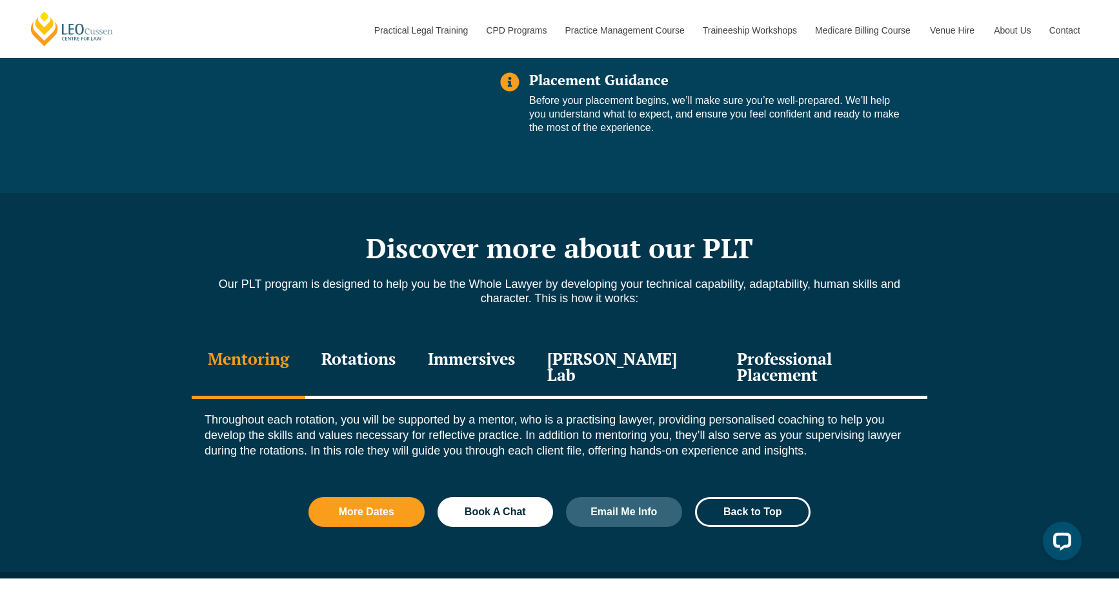
scroll to position [1514, 0]
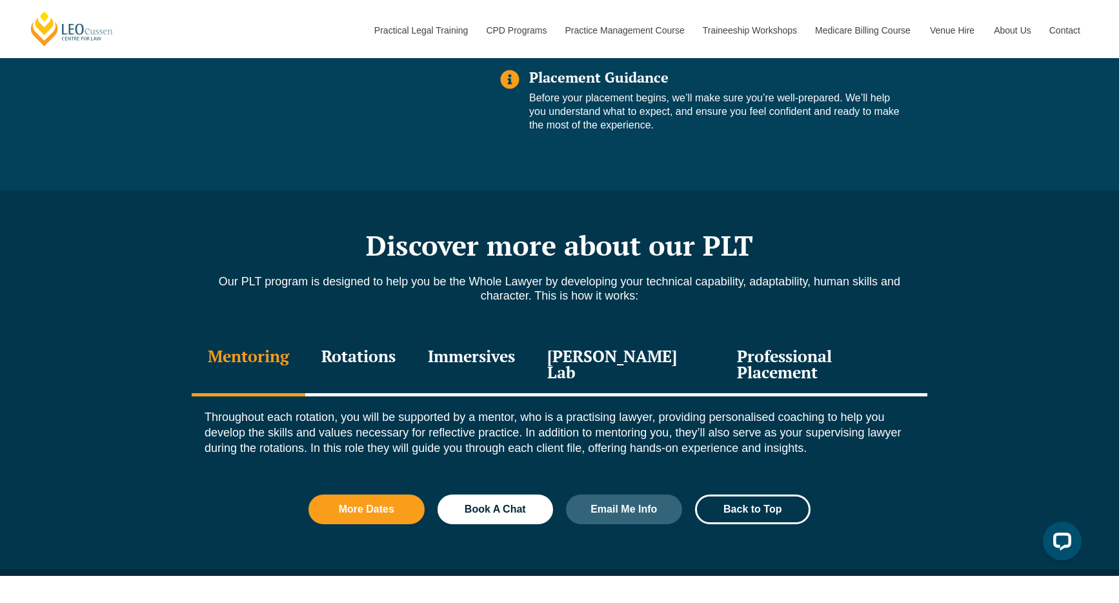
click at [389, 340] on div "Rotations" at bounding box center [358, 365] width 107 height 61
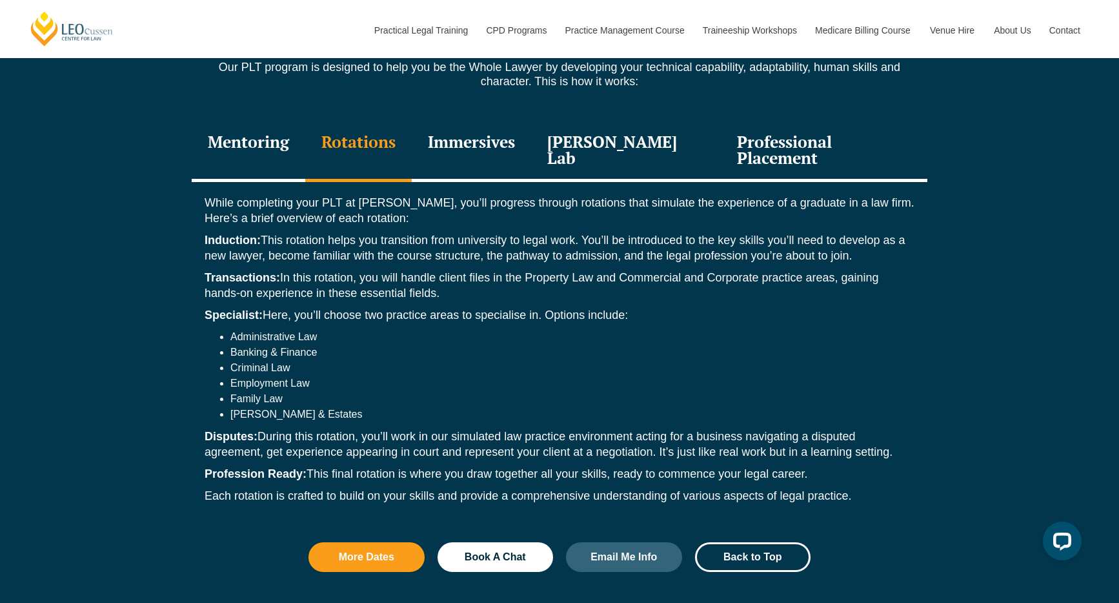
scroll to position [1731, 0]
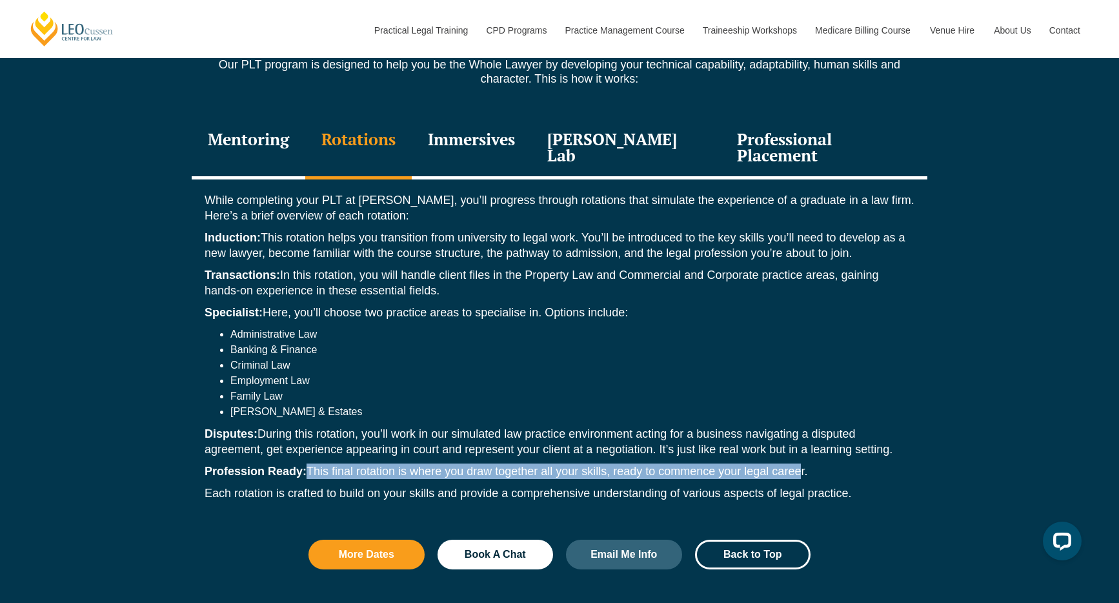
drag, startPoint x: 308, startPoint y: 437, endPoint x: 799, endPoint y: 438, distance: 491.2
click at [799, 463] on p "Profession Ready: This final rotation is where you draw together all your skill…" at bounding box center [560, 470] width 710 height 15
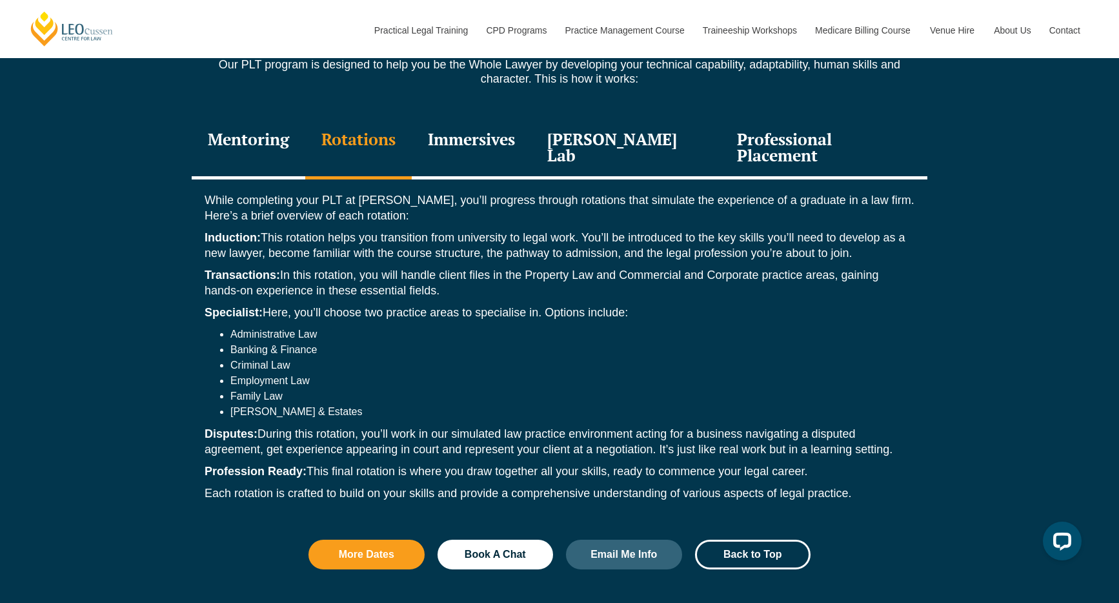
click at [574, 420] on div "While completing your PLT at Leo Cussen, you’ll progress through rotations that…" at bounding box center [560, 349] width 736 height 341
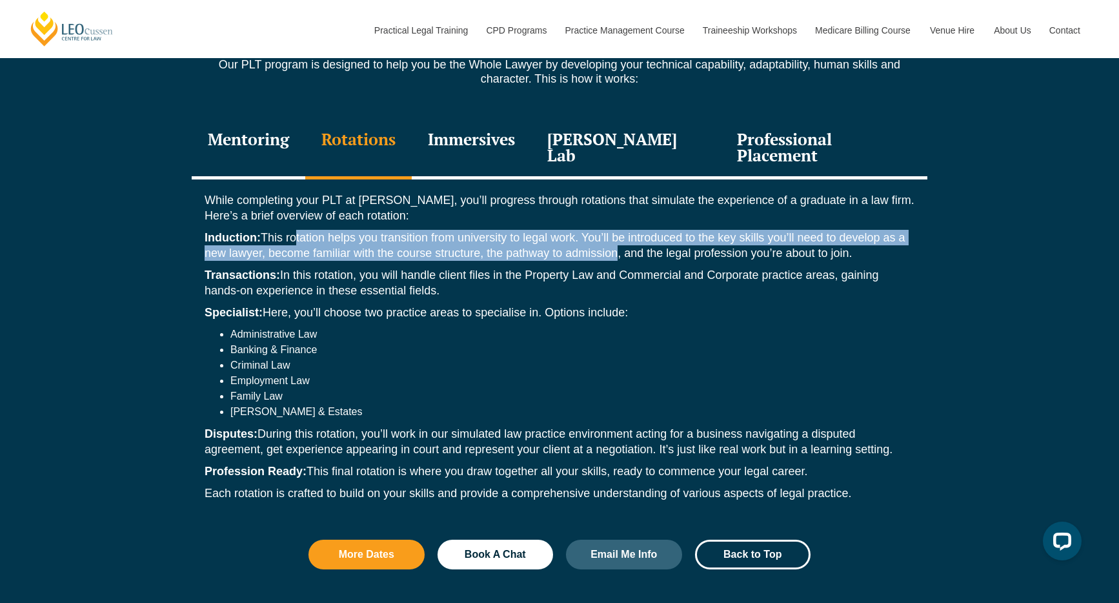
drag, startPoint x: 360, startPoint y: 197, endPoint x: 613, endPoint y: 212, distance: 254.1
click at [613, 230] on p "Induction: This rotation helps you transition from university to legal work. Yo…" at bounding box center [560, 245] width 710 height 31
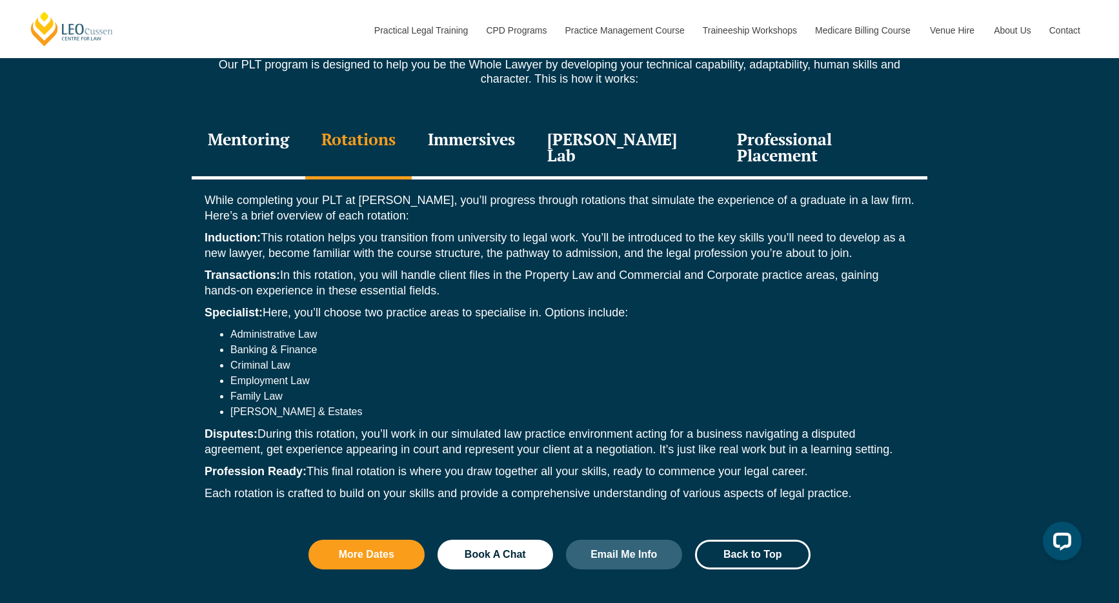
drag, startPoint x: 645, startPoint y: 204, endPoint x: 755, endPoint y: 207, distance: 109.8
click at [755, 230] on p "Induction: This rotation helps you transition from university to legal work. Yo…" at bounding box center [560, 245] width 710 height 31
click at [753, 230] on p "Induction: This rotation helps you transition from university to legal work. Yo…" at bounding box center [560, 245] width 710 height 31
click at [697, 230] on p "Induction: This rotation helps you transition from university to legal work. Yo…" at bounding box center [560, 245] width 710 height 31
click at [464, 267] on p "Transactions: In this rotation, you will handle client files in the Property La…" at bounding box center [560, 282] width 710 height 31
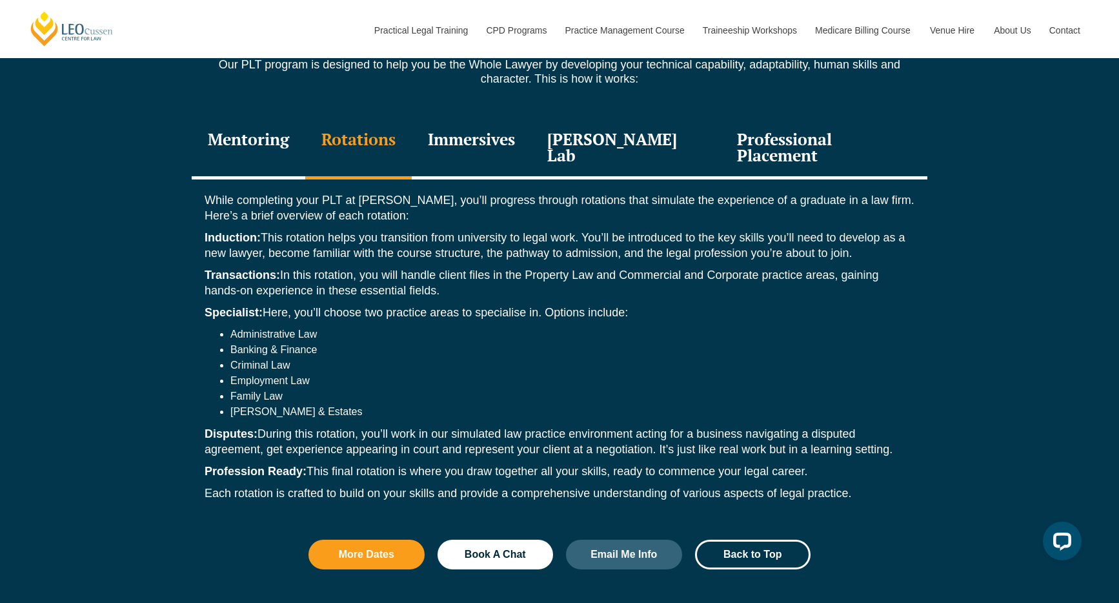
drag, startPoint x: 367, startPoint y: 232, endPoint x: 277, endPoint y: 240, distance: 90.1
click at [277, 267] on p "Transactions: In this rotation, you will handle client files in the Property La…" at bounding box center [560, 282] width 710 height 31
click at [457, 267] on p "Transactions: In this rotation, you will handle client files in the Property La…" at bounding box center [560, 282] width 710 height 31
click at [280, 342] on li "Banking & Finance" at bounding box center [572, 349] width 684 height 15
click at [265, 358] on li "Criminal Law" at bounding box center [572, 365] width 684 height 15
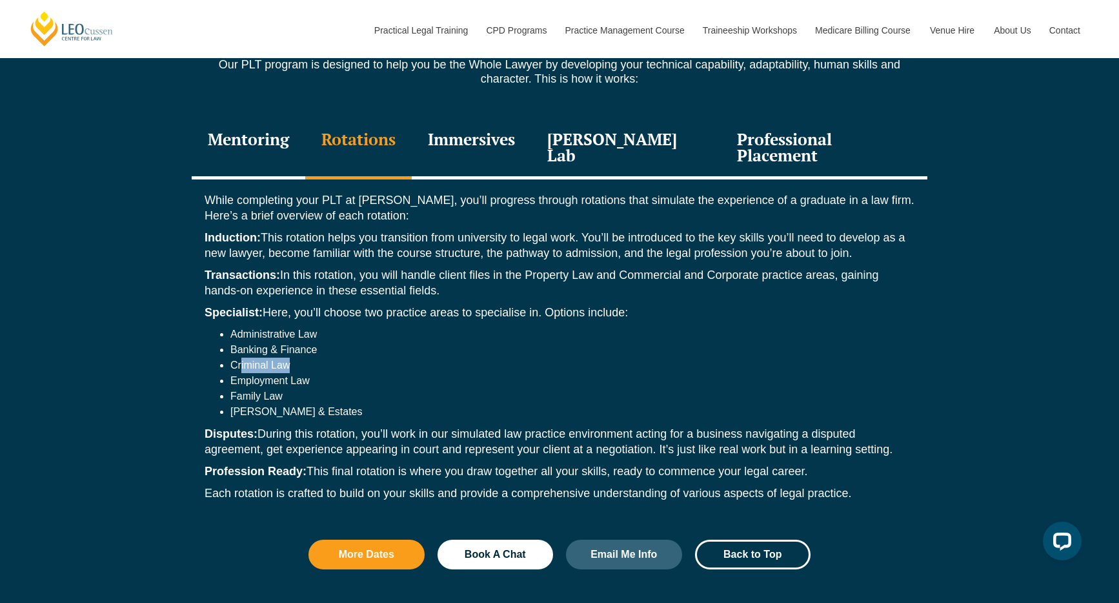
drag, startPoint x: 241, startPoint y: 324, endPoint x: 329, endPoint y: 326, distance: 87.8
click at [329, 358] on li "Criminal Law" at bounding box center [572, 365] width 684 height 15
click at [318, 373] on li "Employment Law" at bounding box center [572, 380] width 684 height 15
drag, startPoint x: 323, startPoint y: 338, endPoint x: 204, endPoint y: 338, distance: 118.8
click at [205, 338] on ul "Administrative Law Banking & Finance Criminal Law Employment Law Family Law Wil…" at bounding box center [560, 373] width 710 height 93
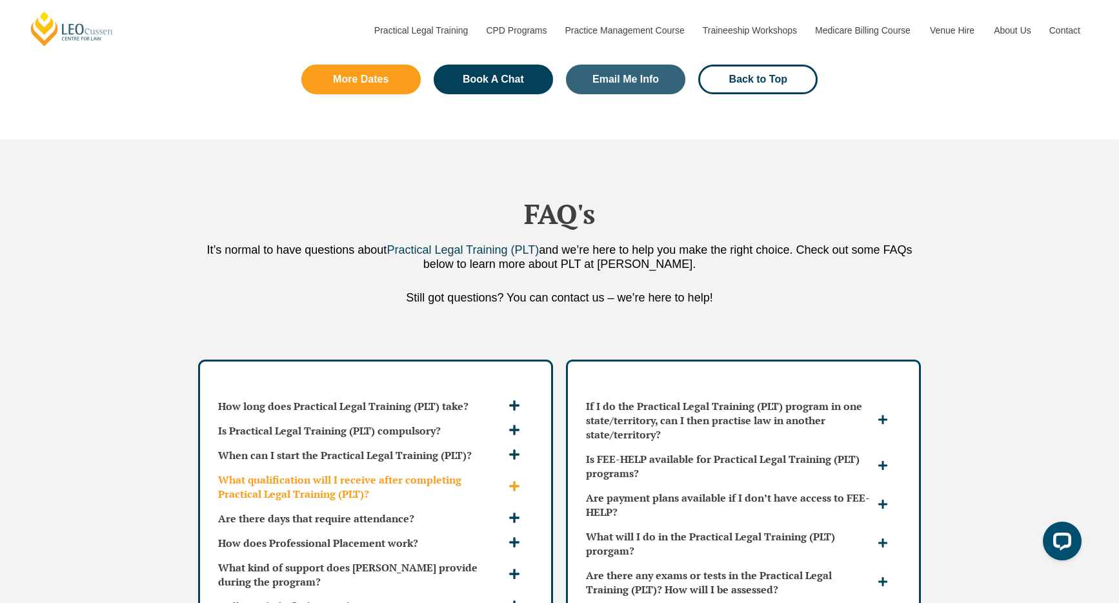
scroll to position [3728, 0]
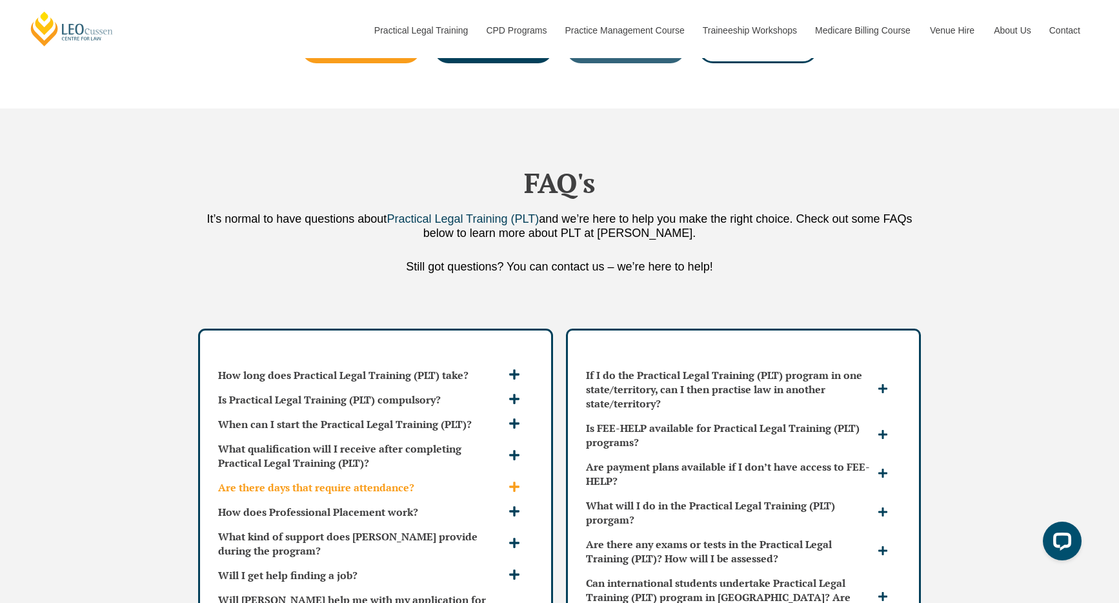
click at [504, 480] on h3 "Are there days that require attendance?" at bounding box center [361, 487] width 287 height 14
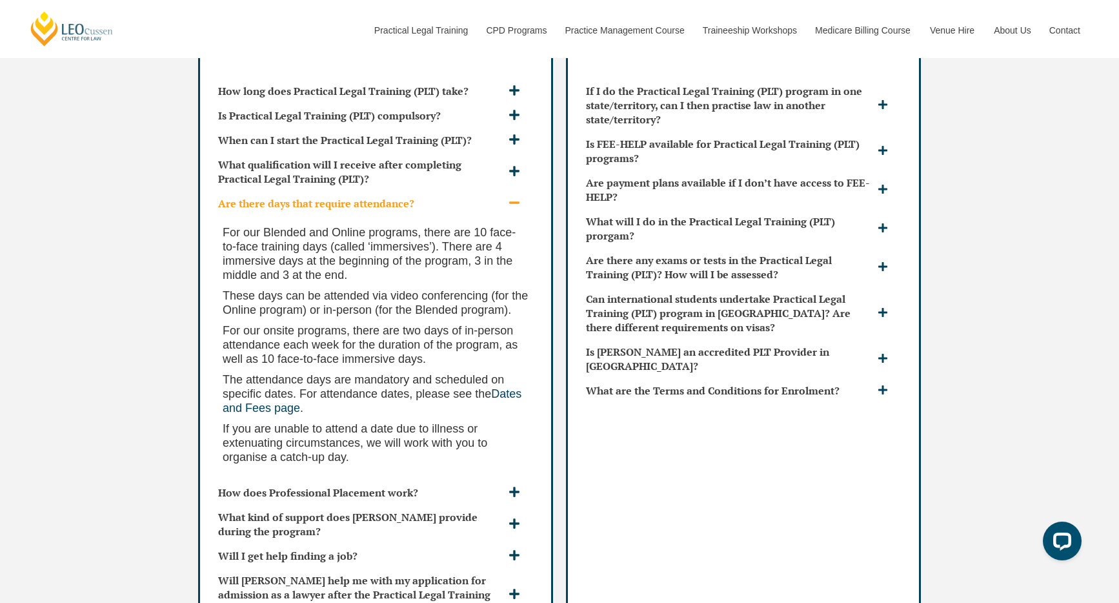
scroll to position [4031, 0]
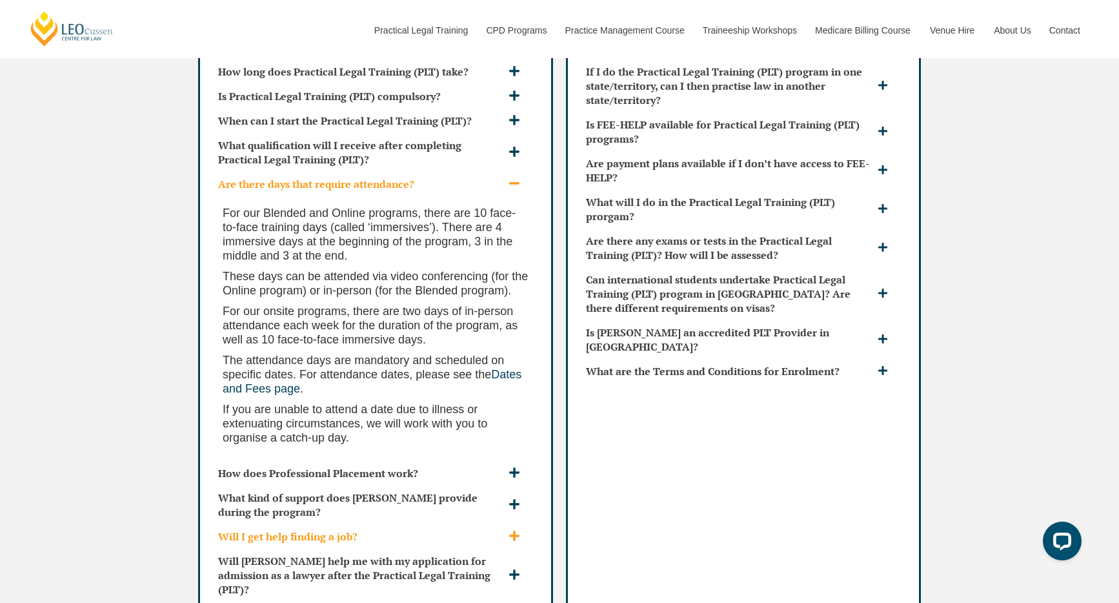
click at [489, 529] on h3 "Will I get help finding a job?" at bounding box center [361, 536] width 287 height 14
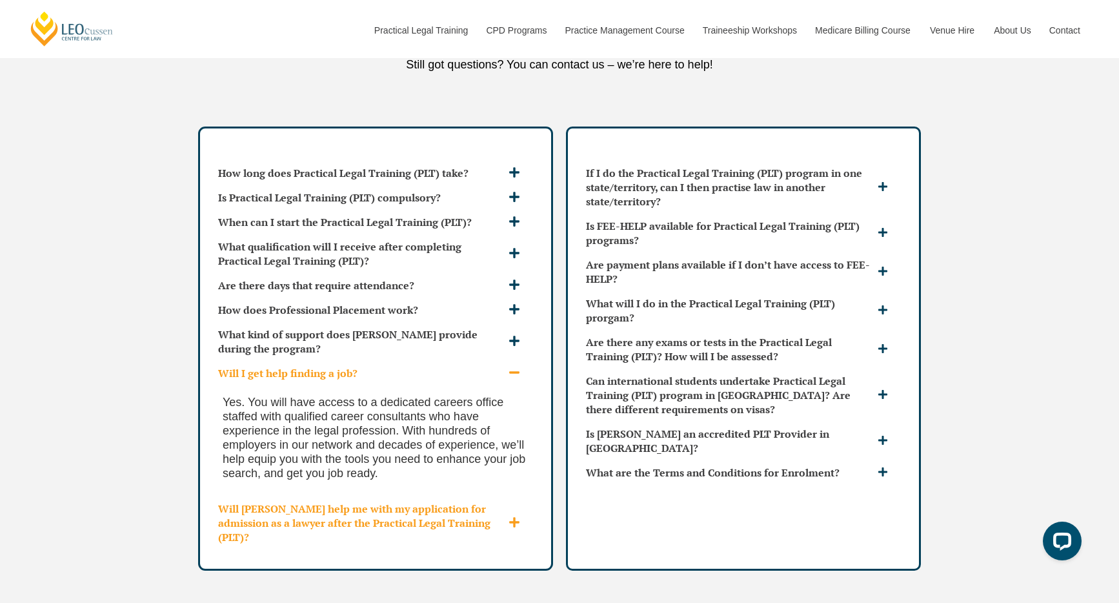
scroll to position [3907, 0]
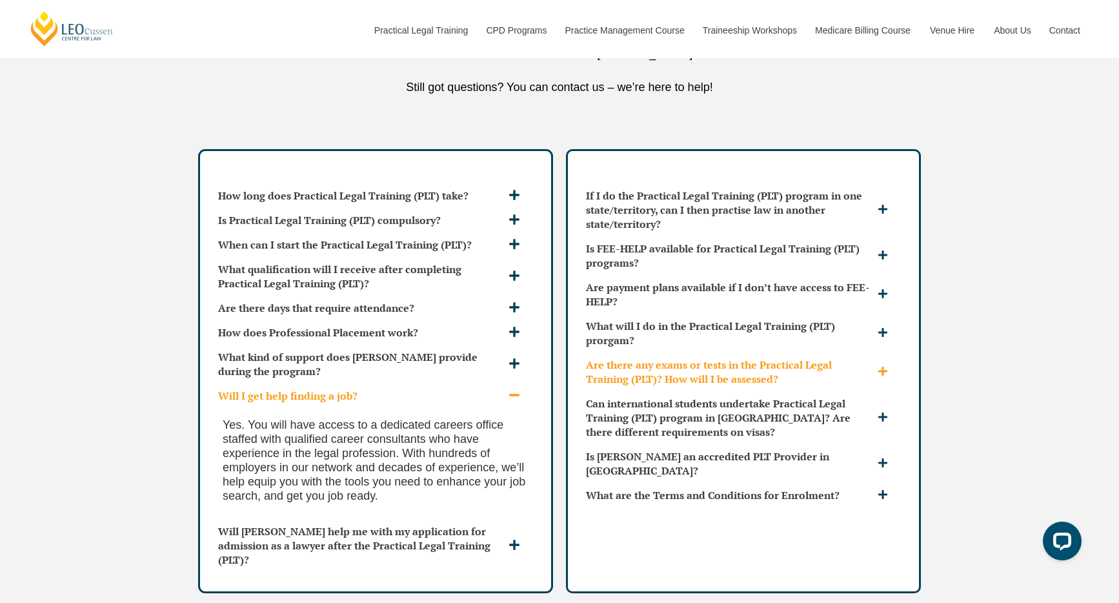
click at [713, 358] on h3 "Are there any exams or tests in the Practical Legal Training (PLT)? How will I …" at bounding box center [730, 372] width 289 height 28
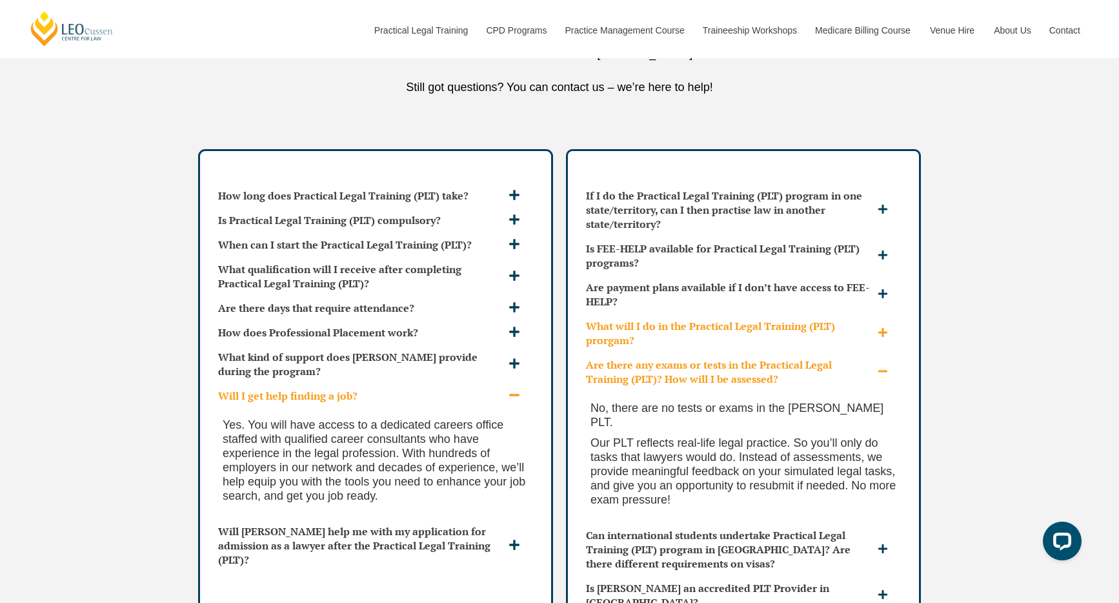
click at [702, 319] on h3 "What will I do in the Practical Legal Training (PLT) prorgam?" at bounding box center [730, 333] width 289 height 28
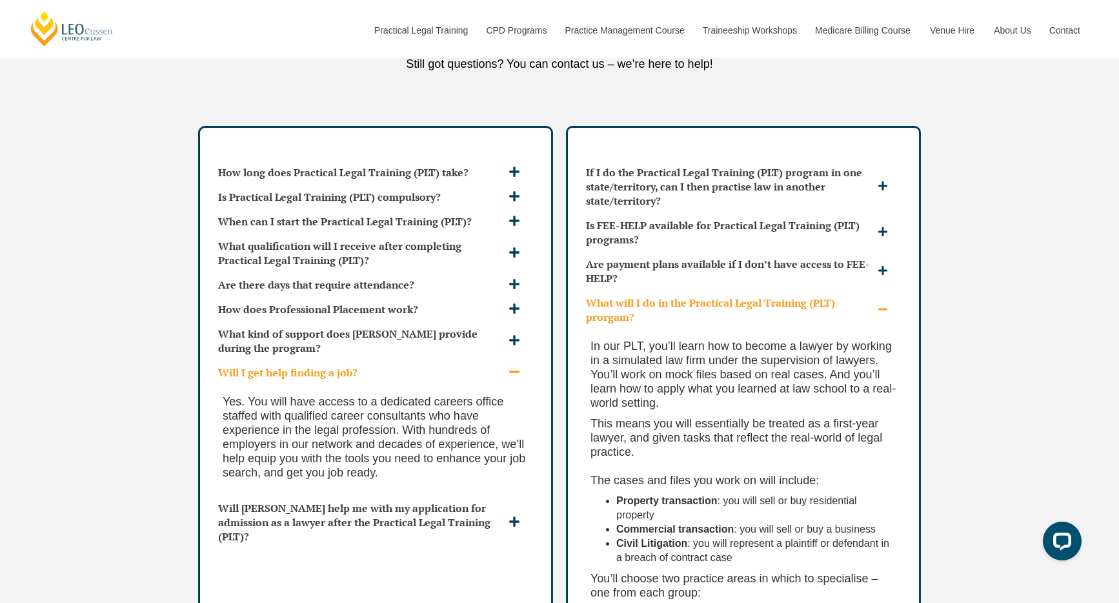
scroll to position [3950, 0]
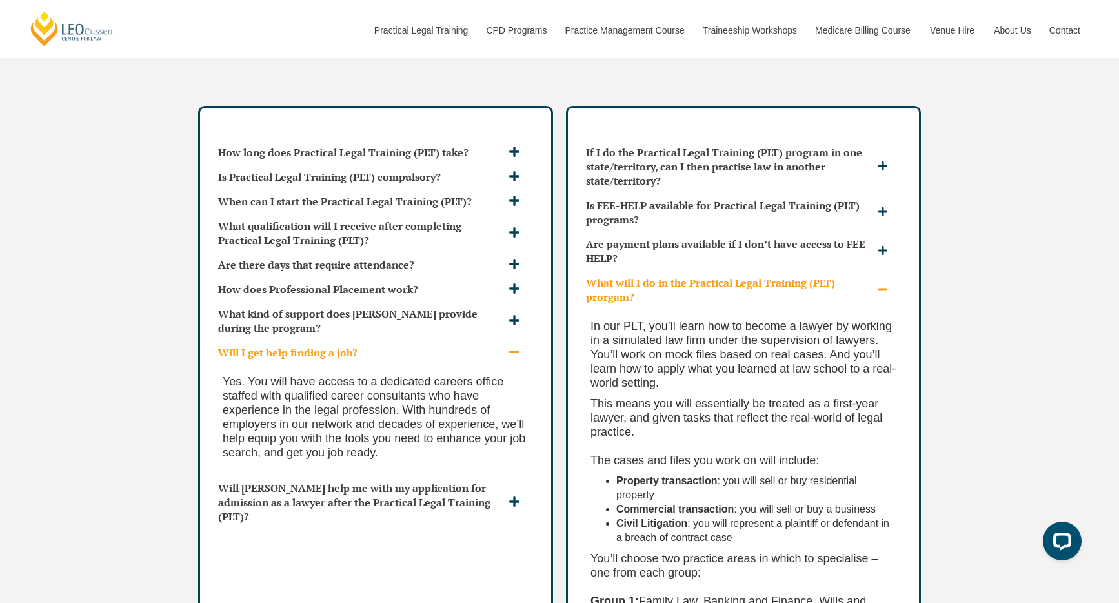
drag, startPoint x: 678, startPoint y: 399, endPoint x: 767, endPoint y: 411, distance: 90.5
click at [767, 474] on ul "Property transaction : you will sell or buy residential property Commercial tra…" at bounding box center [744, 509] width 306 height 71
click at [767, 502] on li "Commercial transaction : you will sell or buy a business" at bounding box center [756, 509] width 280 height 14
drag, startPoint x: 757, startPoint y: 405, endPoint x: 856, endPoint y: 395, distance: 99.3
click at [856, 394] on div "In our PLT, you’ll learn how to become a lawyer by working in a simulated law f…" at bounding box center [743, 529] width 325 height 441
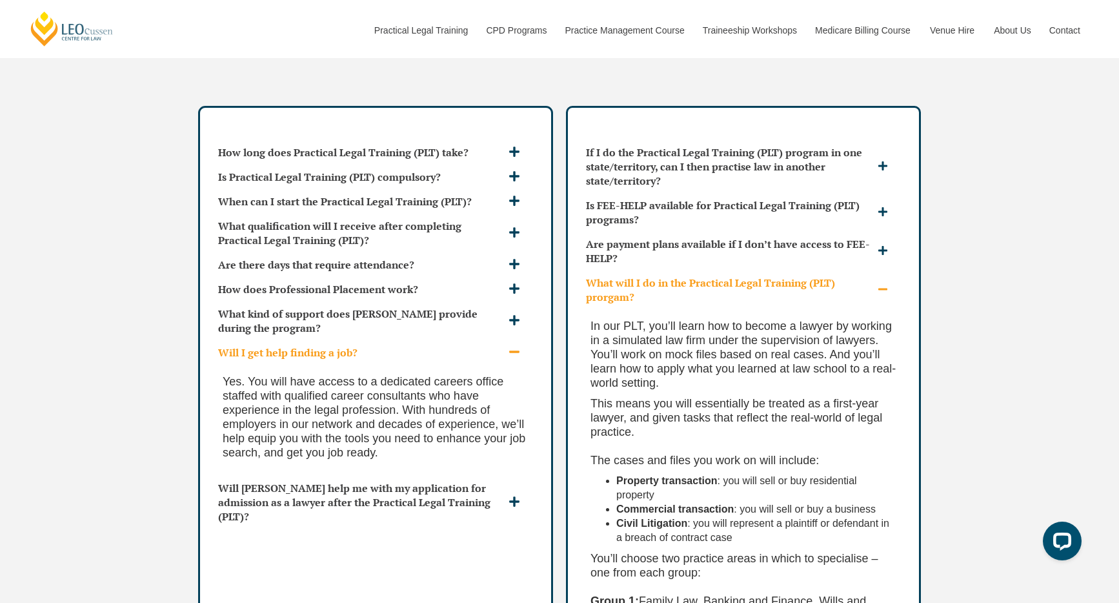
click at [821, 474] on li "Property transaction : you will sell or buy residential property" at bounding box center [756, 488] width 280 height 28
drag, startPoint x: 773, startPoint y: 420, endPoint x: 895, endPoint y: 408, distance: 122.5
click at [895, 474] on ul "Property transaction : you will sell or buy residential property Commercial tra…" at bounding box center [744, 509] width 306 height 71
drag, startPoint x: 862, startPoint y: 430, endPoint x: 764, endPoint y: 430, distance: 98.1
click at [862, 516] on li "Civil Litigation : you will represent a plaintiff or defendant in a breach of c…" at bounding box center [756, 530] width 280 height 28
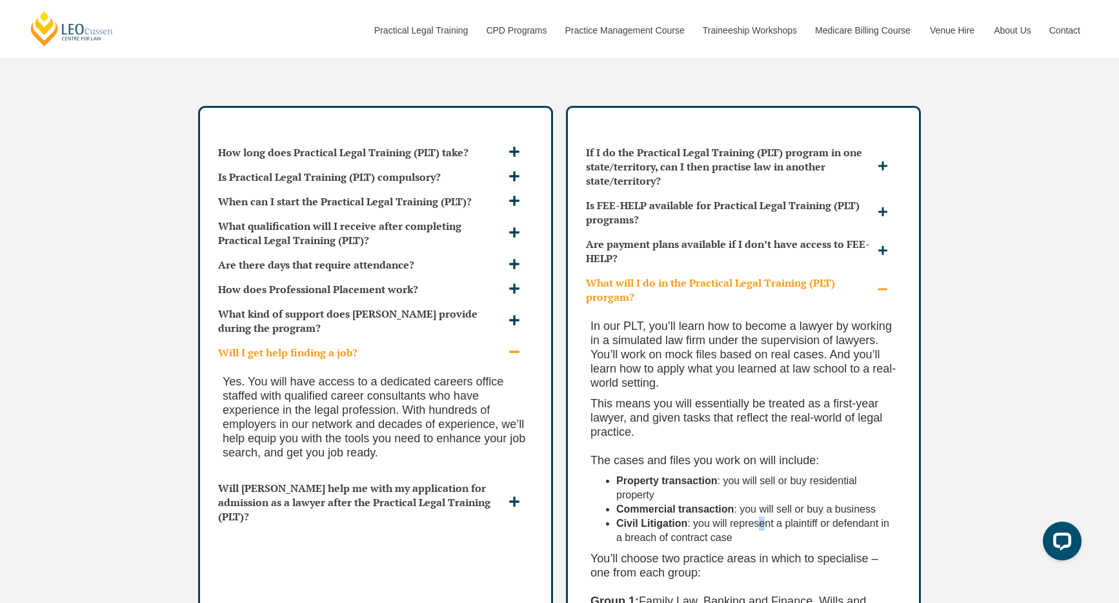
drag, startPoint x: 755, startPoint y: 432, endPoint x: 742, endPoint y: 443, distance: 16.9
click at [754, 516] on li "Civil Litigation : you will represent a plaintiff or defendant in a breach of c…" at bounding box center [756, 530] width 280 height 28
drag, startPoint x: 722, startPoint y: 452, endPoint x: 705, endPoint y: 445, distance: 17.9
click at [705, 445] on div "In our PLT, you’ll learn how to become a lawyer by working in a simulated law f…" at bounding box center [743, 529] width 325 height 441
click at [708, 516] on li "Civil Litigation : you will represent a plaintiff or defendant in a breach of c…" at bounding box center [756, 530] width 280 height 28
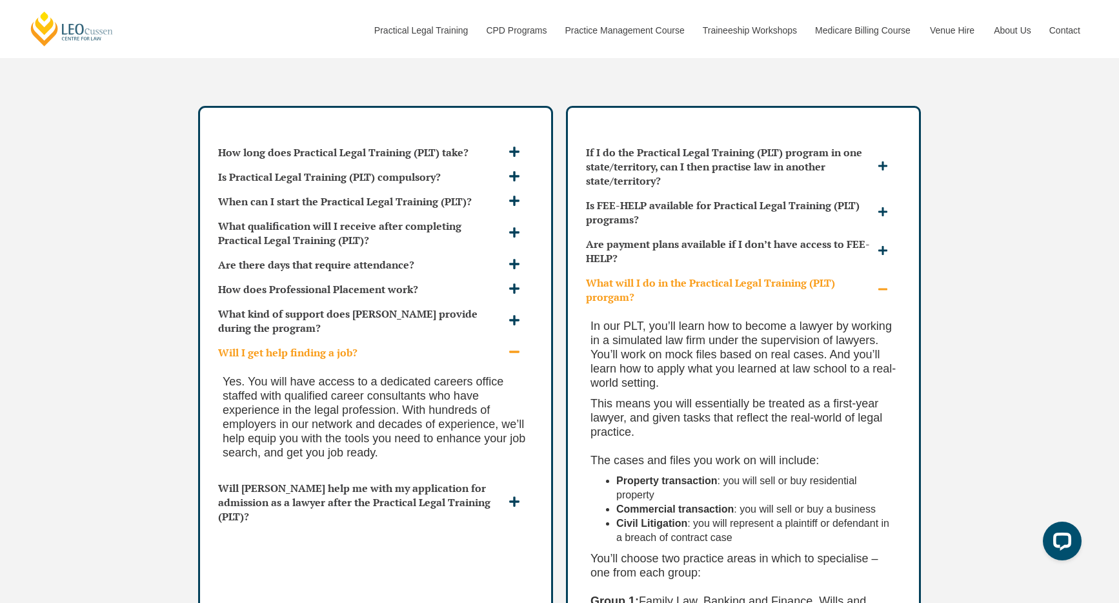
click at [720, 516] on li "Civil Litigation : you will represent a plaintiff or defendant in a breach of c…" at bounding box center [756, 530] width 280 height 28
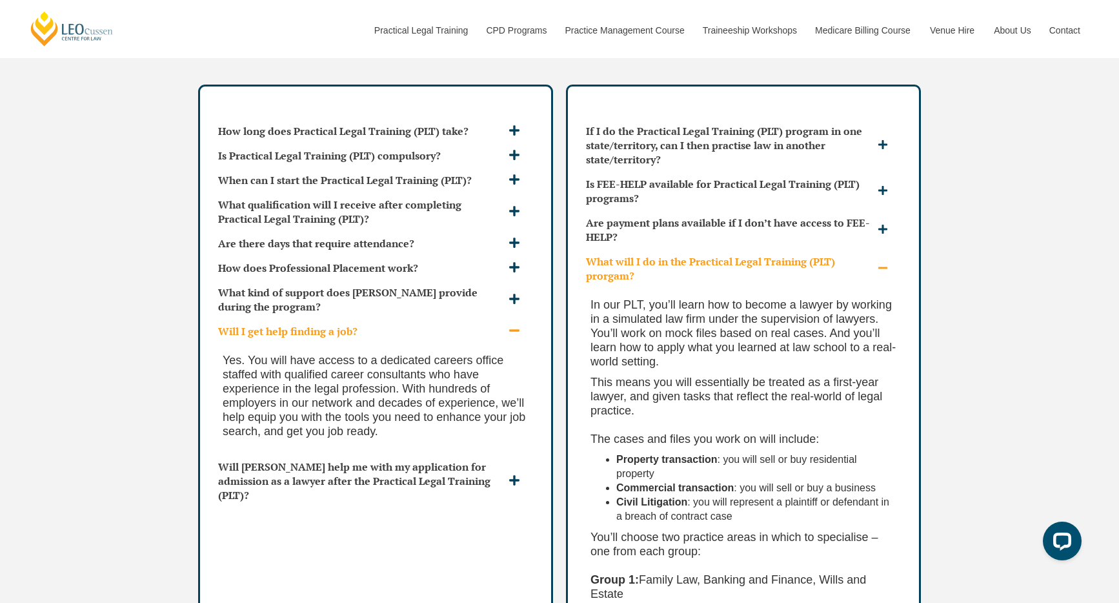
scroll to position [3973, 0]
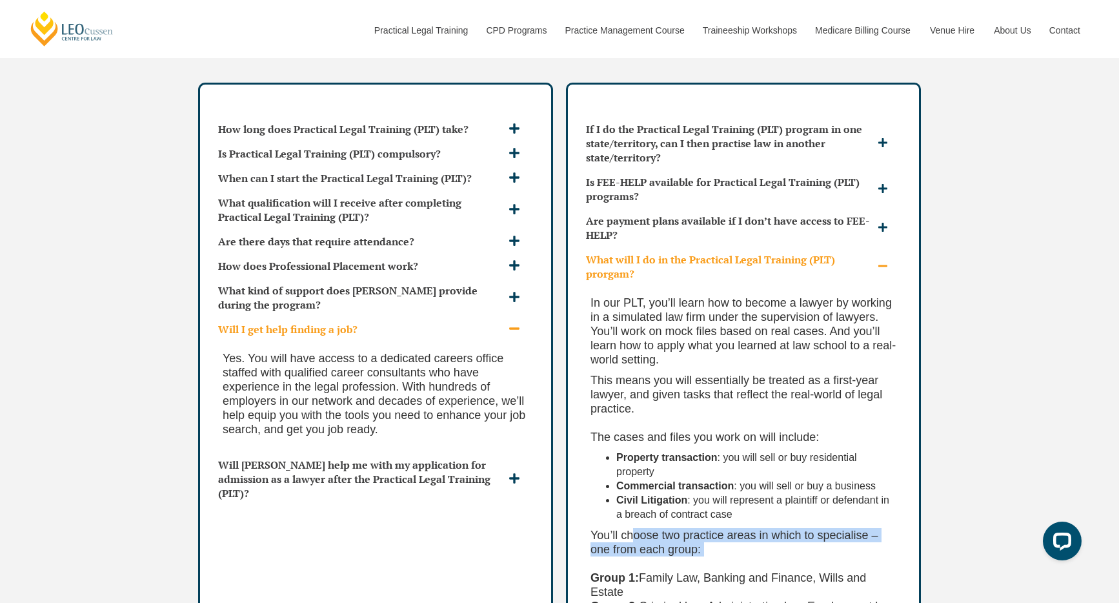
drag, startPoint x: 631, startPoint y: 440, endPoint x: 686, endPoint y: 472, distance: 64.5
click at [686, 528] on p "You’ll choose two practice areas in which to specialise – one from each group: …" at bounding box center [744, 570] width 306 height 85
click at [680, 528] on p "You’ll choose two practice areas in which to specialise – one from each group: …" at bounding box center [744, 570] width 306 height 85
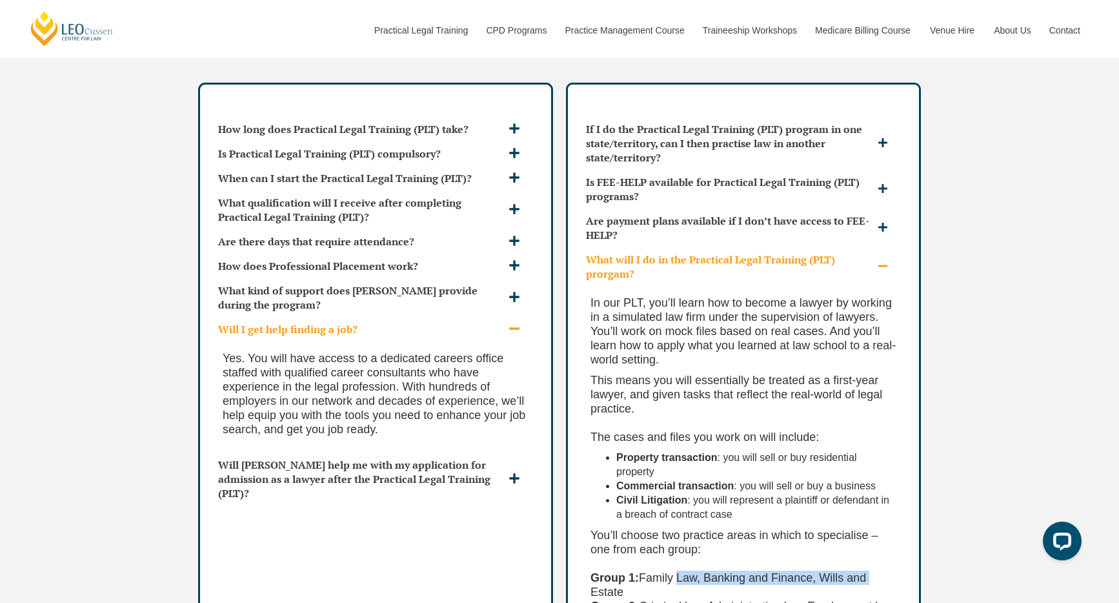
drag, startPoint x: 669, startPoint y: 492, endPoint x: 853, endPoint y: 485, distance: 183.4
click at [853, 528] on p "You’ll choose two practice areas in which to specialise – one from each group: …" at bounding box center [744, 570] width 306 height 85
click at [739, 528] on p "You’ll choose two practice areas in which to specialise – one from each group: …" at bounding box center [744, 570] width 306 height 85
click at [695, 528] on p "You’ll choose two practice areas in which to specialise – one from each group: …" at bounding box center [744, 570] width 306 height 85
click at [793, 528] on p "You’ll choose two practice areas in which to specialise – one from each group: …" at bounding box center [744, 570] width 306 height 85
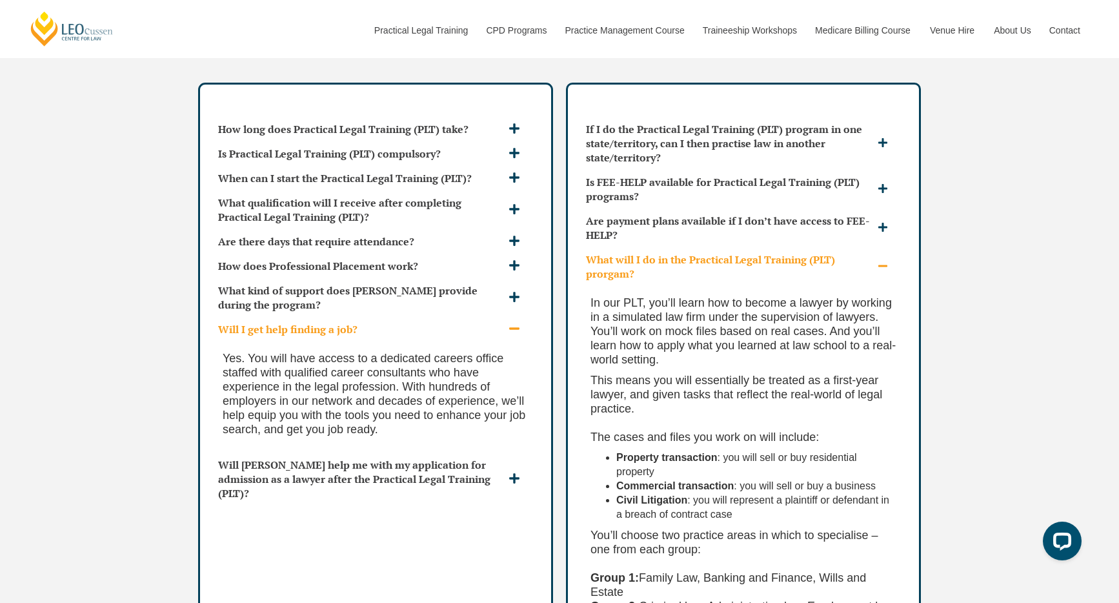
click at [793, 528] on p "You’ll choose two practice areas in which to specialise – one from each group: …" at bounding box center [744, 570] width 306 height 85
click at [695, 528] on p "You’ll choose two practice areas in which to specialise – one from each group: …" at bounding box center [744, 570] width 306 height 85
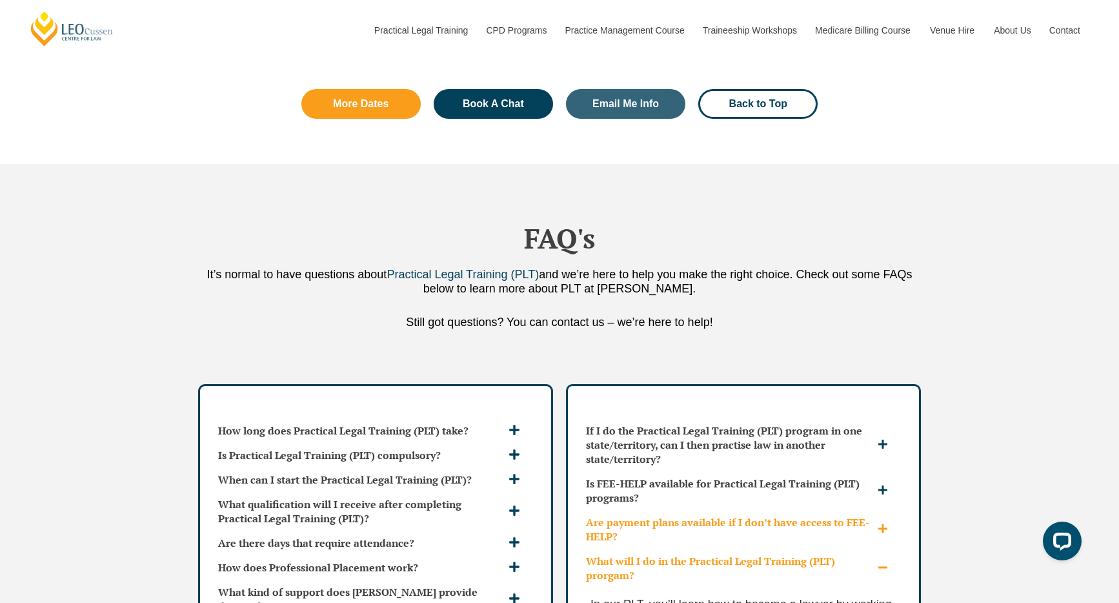
scroll to position [3673, 0]
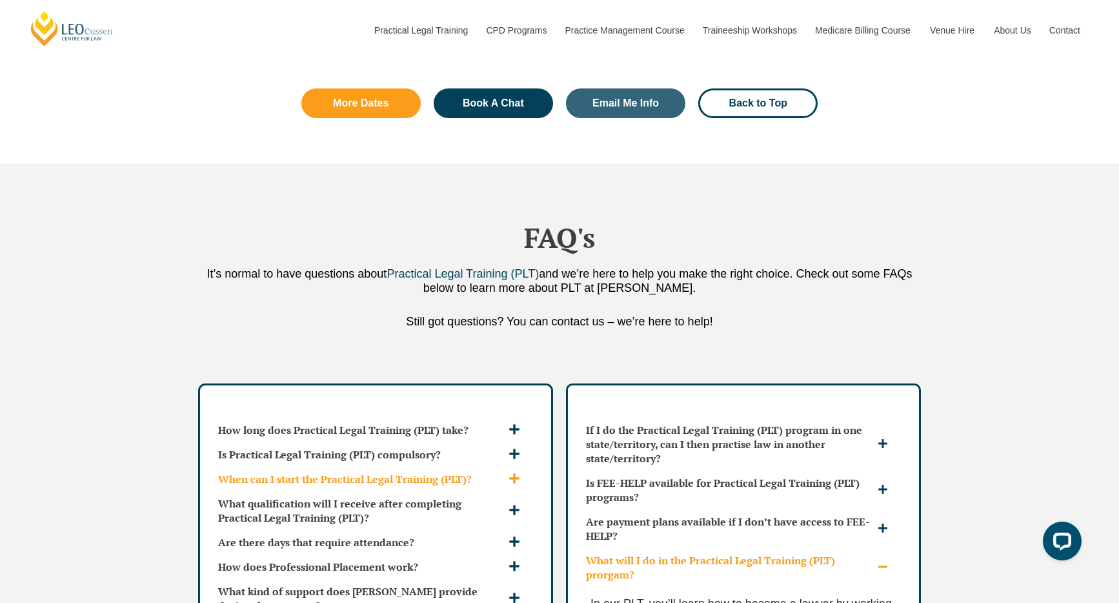
click at [430, 472] on h3 "When can I start the Practical Legal Training (PLT)?" at bounding box center [361, 479] width 287 height 14
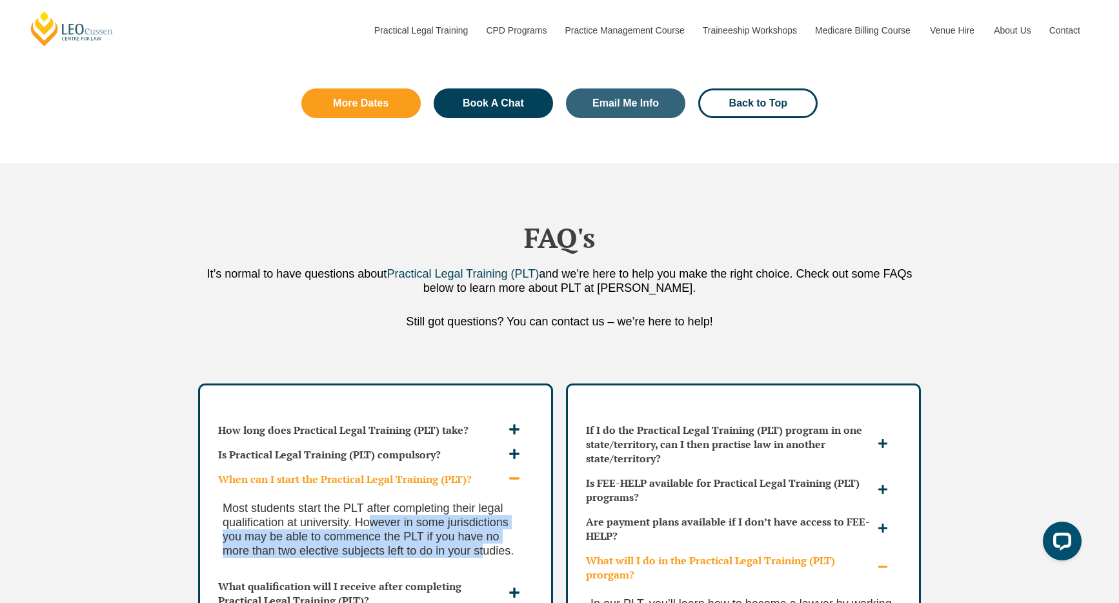
drag, startPoint x: 375, startPoint y: 474, endPoint x: 489, endPoint y: 496, distance: 116.5
click at [489, 502] on span "Most students start the PLT after completing their legal qualification at unive…" at bounding box center [368, 530] width 291 height 56
click at [491, 502] on span "Most students start the PLT after completing their legal qualification at unive…" at bounding box center [368, 530] width 291 height 56
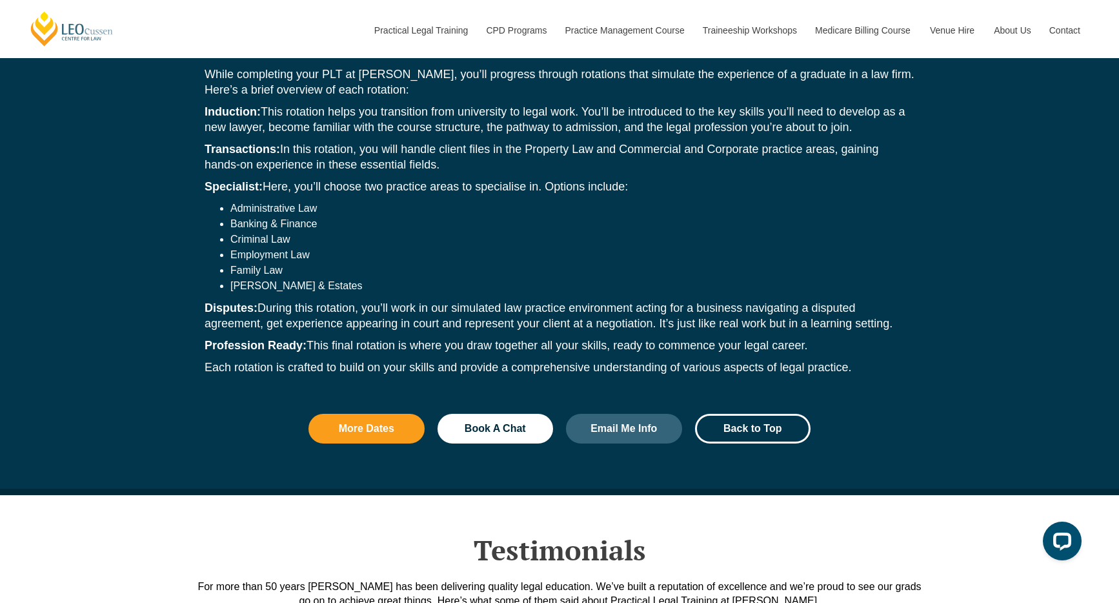
scroll to position [1645, 0]
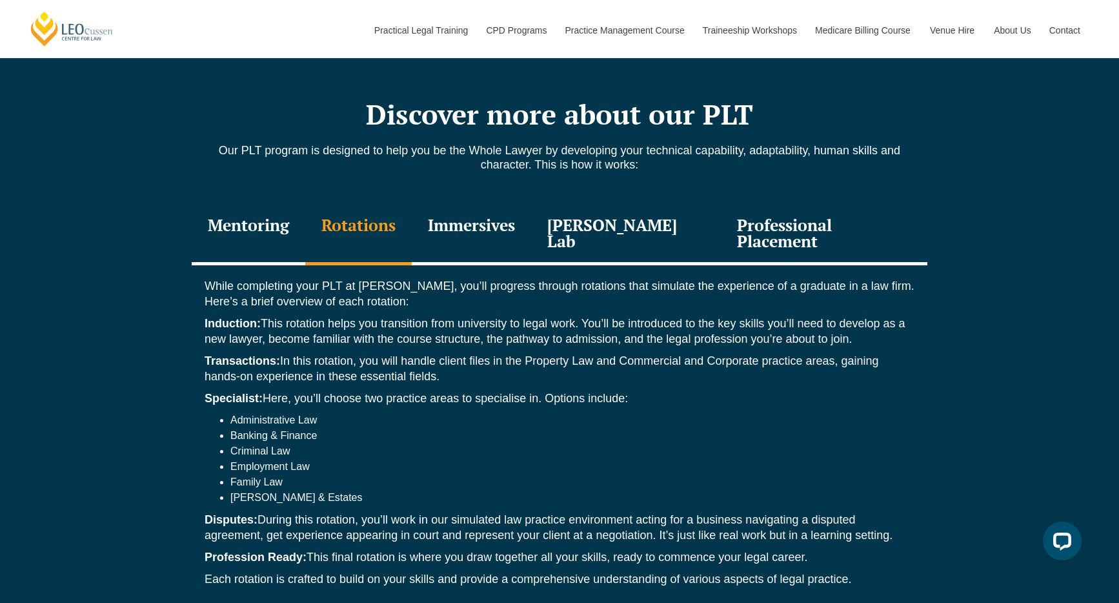
click at [777, 219] on div "Professional Placement" at bounding box center [824, 234] width 207 height 61
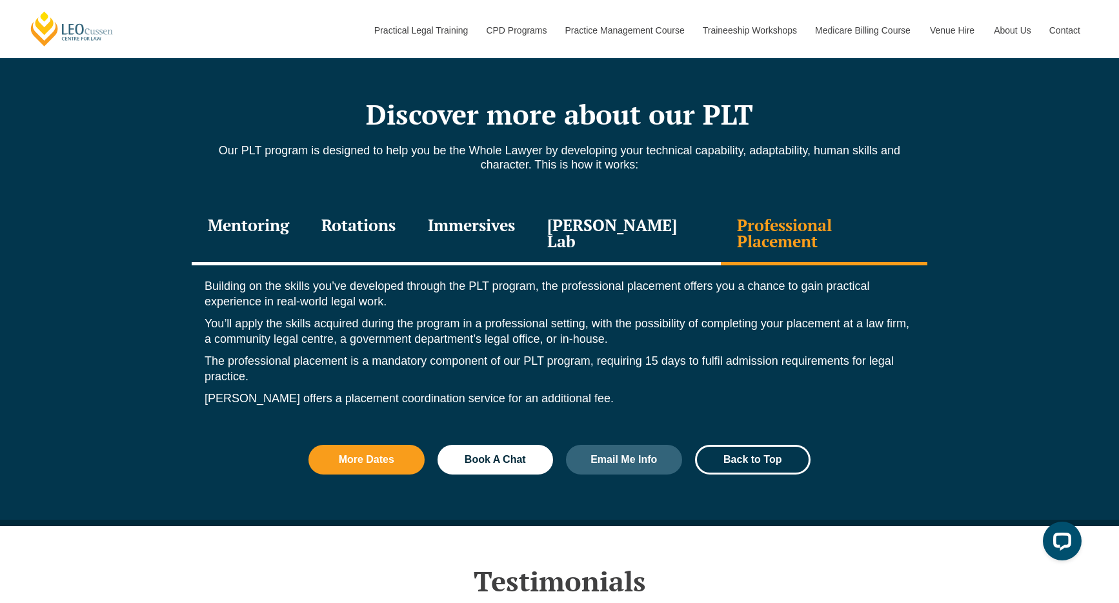
click at [664, 216] on div "Leo Justice Lab" at bounding box center [626, 234] width 190 height 61
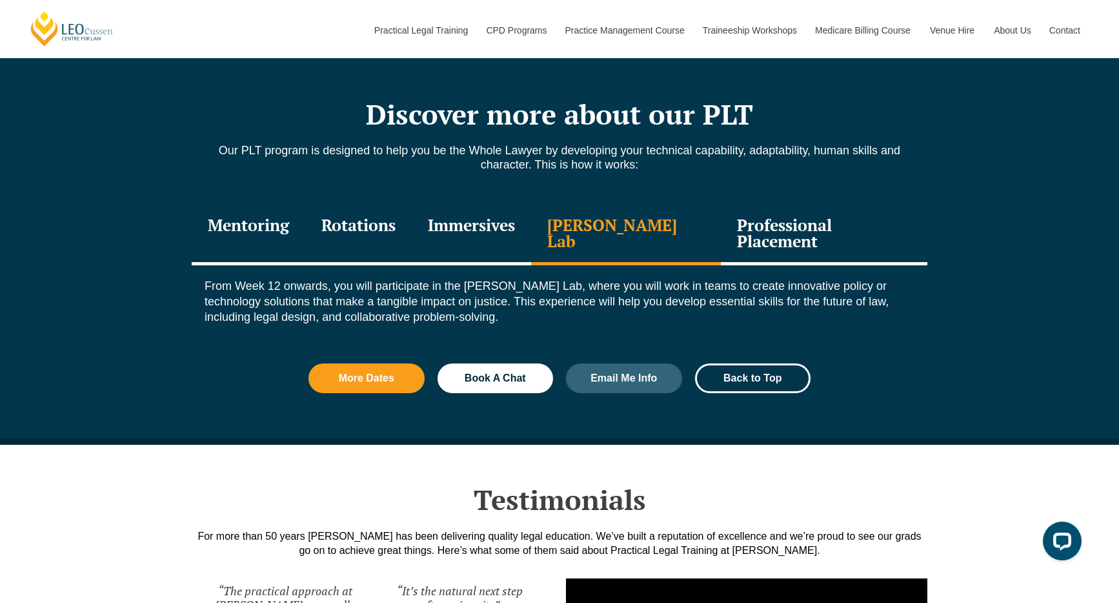
click at [502, 214] on div "Immersives" at bounding box center [471, 234] width 119 height 61
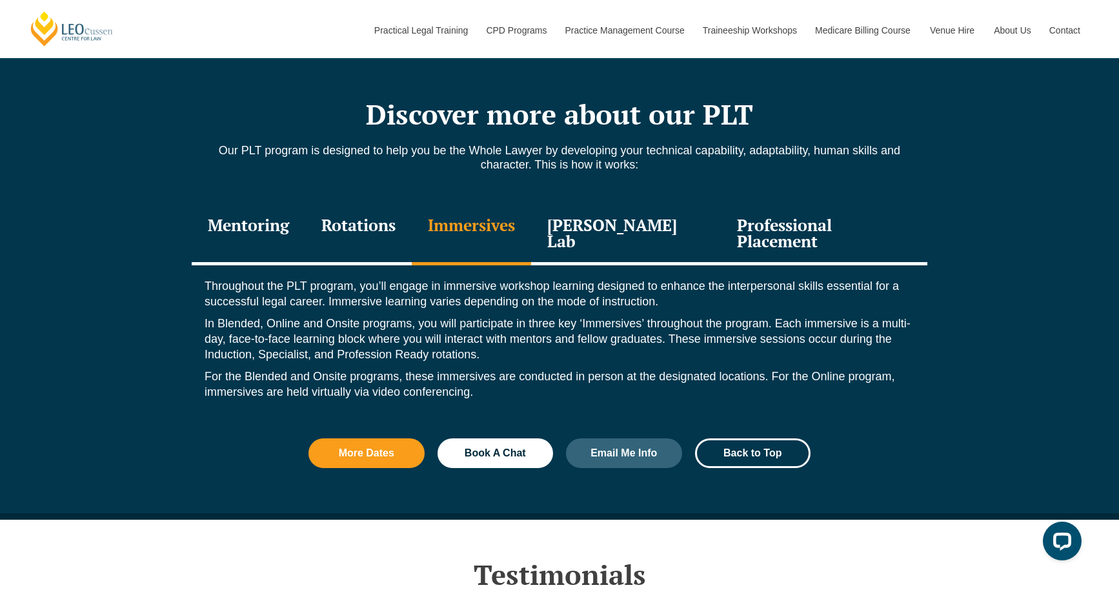
click at [370, 208] on div "Rotations" at bounding box center [358, 234] width 107 height 61
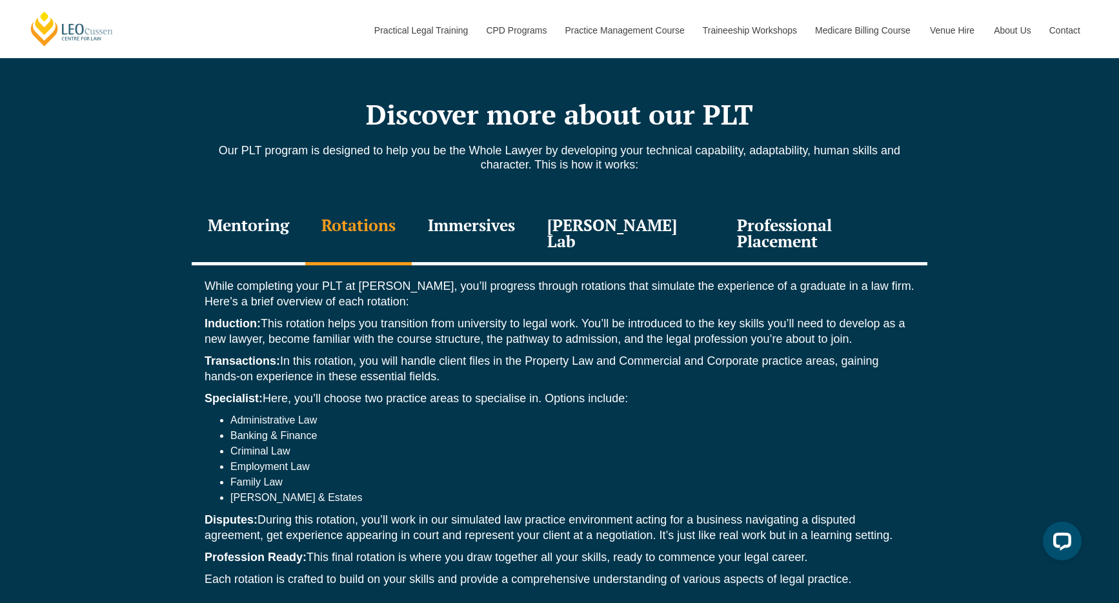
click at [230, 204] on div "Mentoring" at bounding box center [249, 234] width 114 height 61
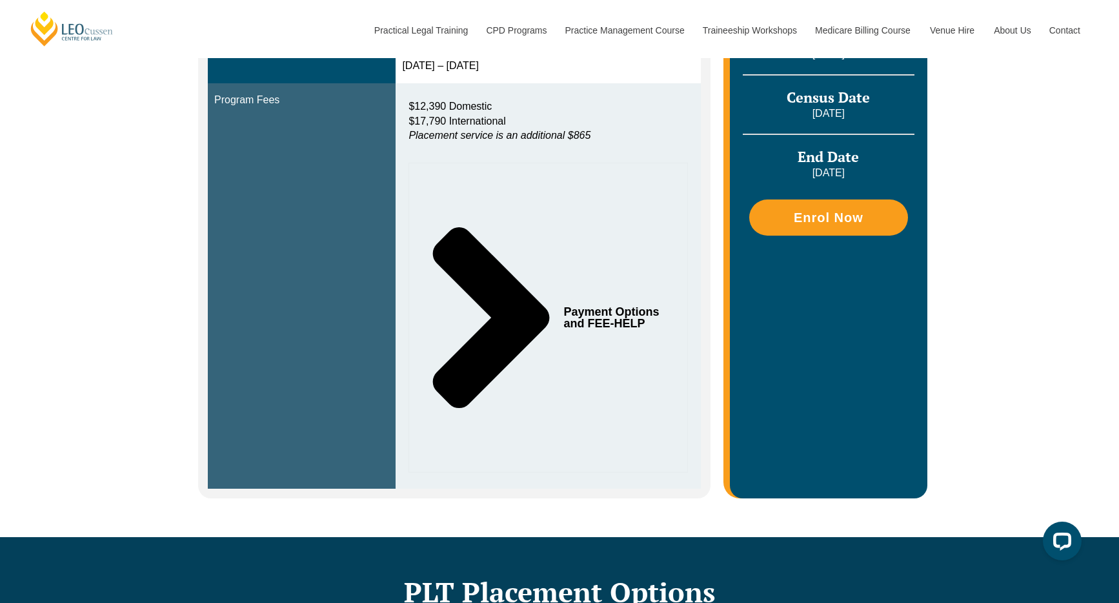
scroll to position [149, 0]
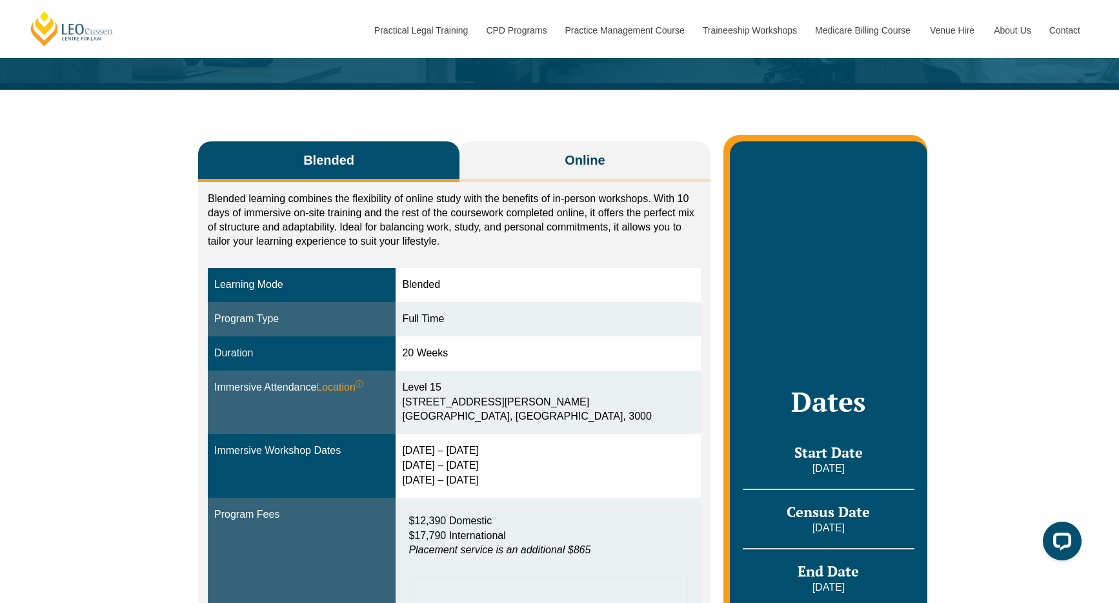
click at [355, 165] on button "Blended" at bounding box center [328, 161] width 261 height 41
click at [358, 161] on button "Blended" at bounding box center [328, 161] width 261 height 41
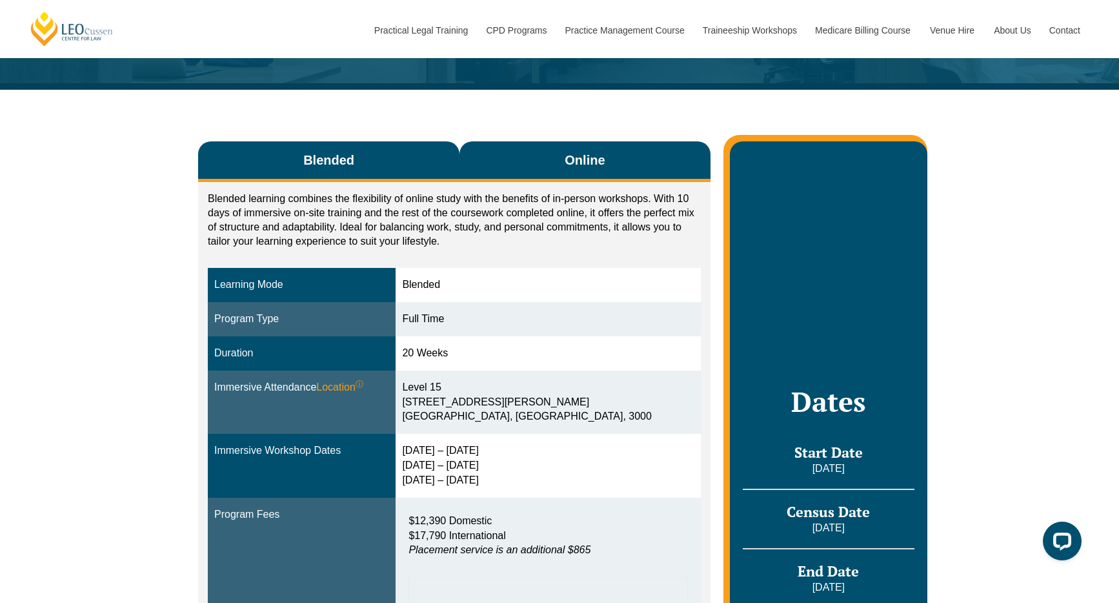
click at [514, 177] on button "Online" at bounding box center [585, 161] width 251 height 41
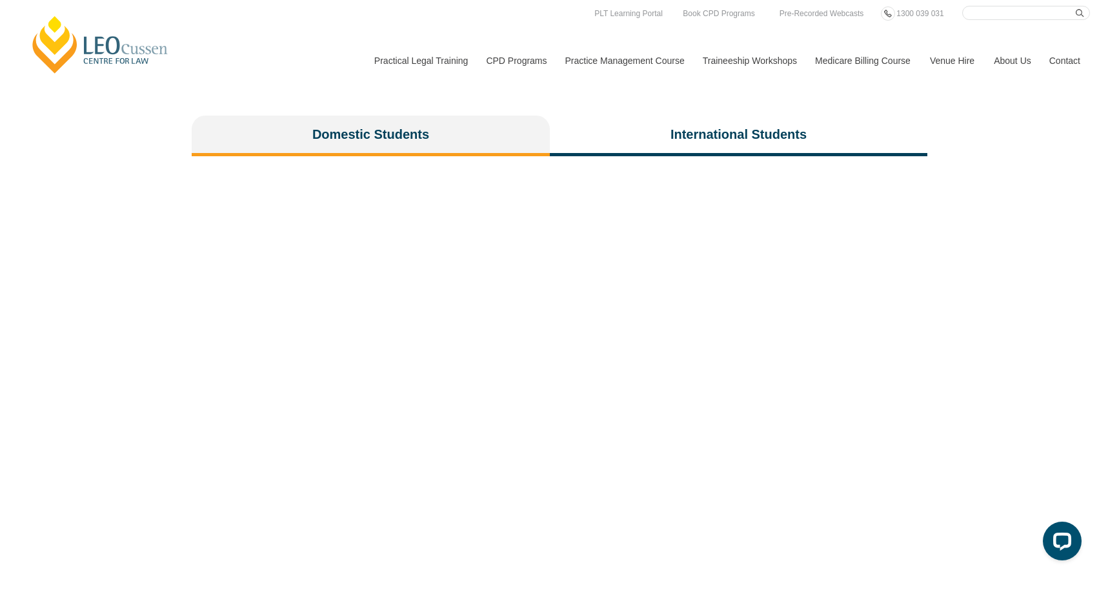
scroll to position [2846, 0]
